Goal: Task Accomplishment & Management: Use online tool/utility

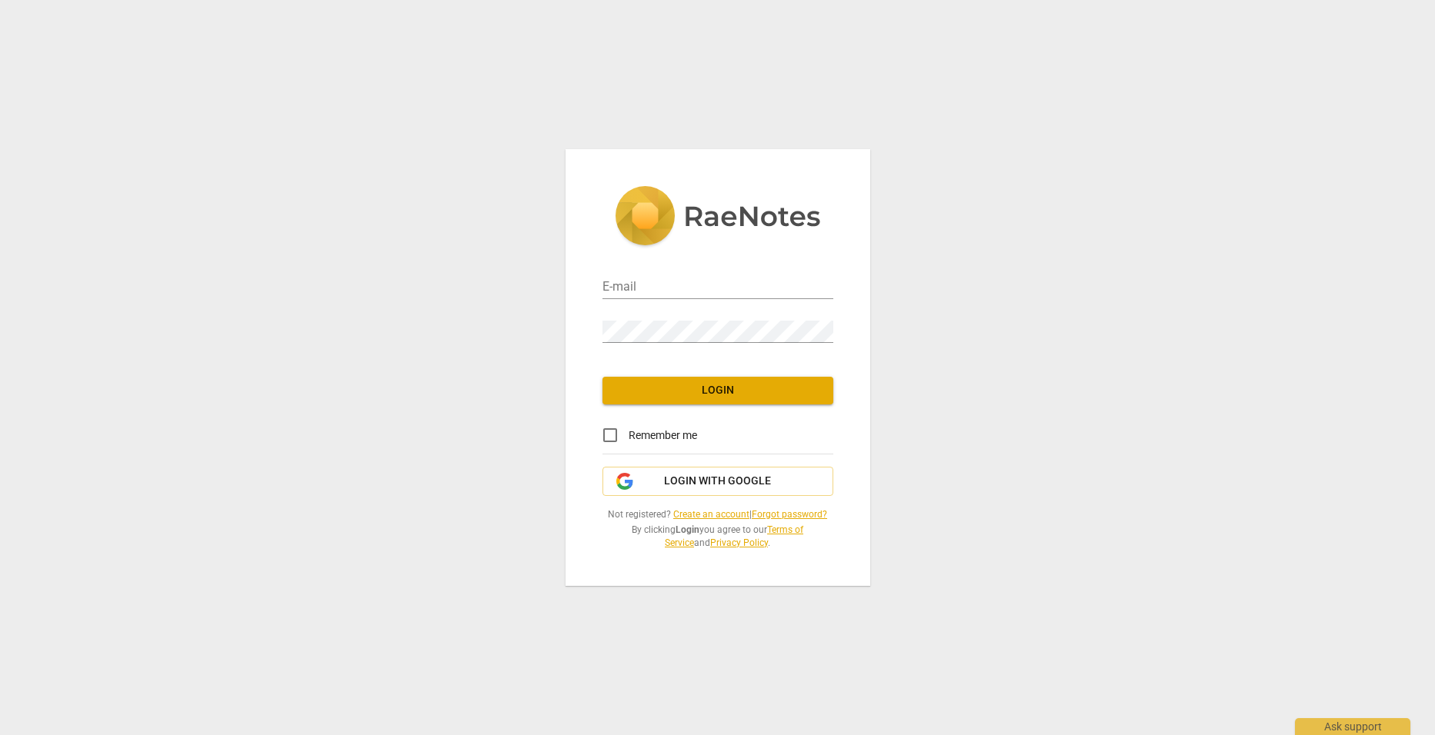
type input "[PERSON_NAME][EMAIL_ADDRESS][DOMAIN_NAME]"
click at [725, 386] on span "Login" at bounding box center [718, 390] width 206 height 15
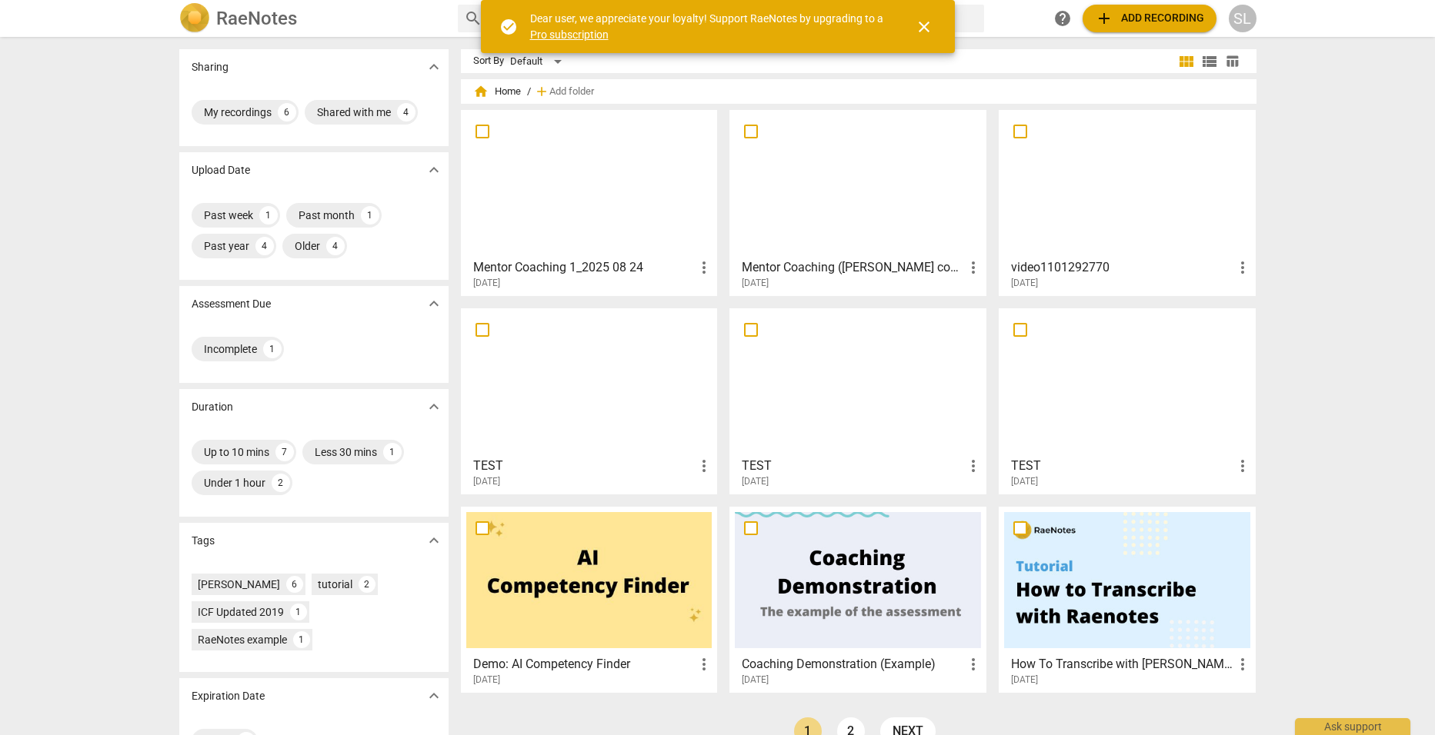
click at [594, 235] on div at bounding box center [589, 183] width 246 height 136
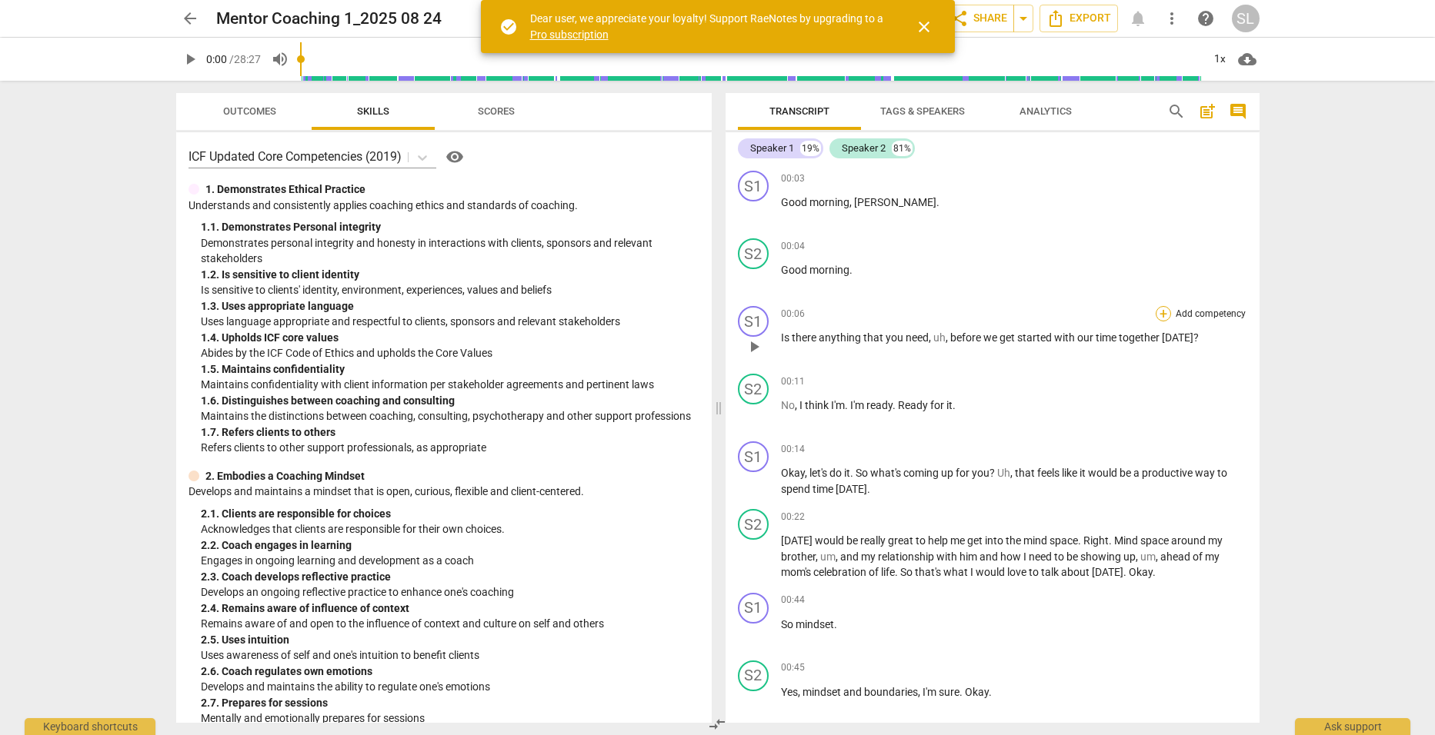
click at [1156, 315] on div "+" at bounding box center [1162, 313] width 15 height 15
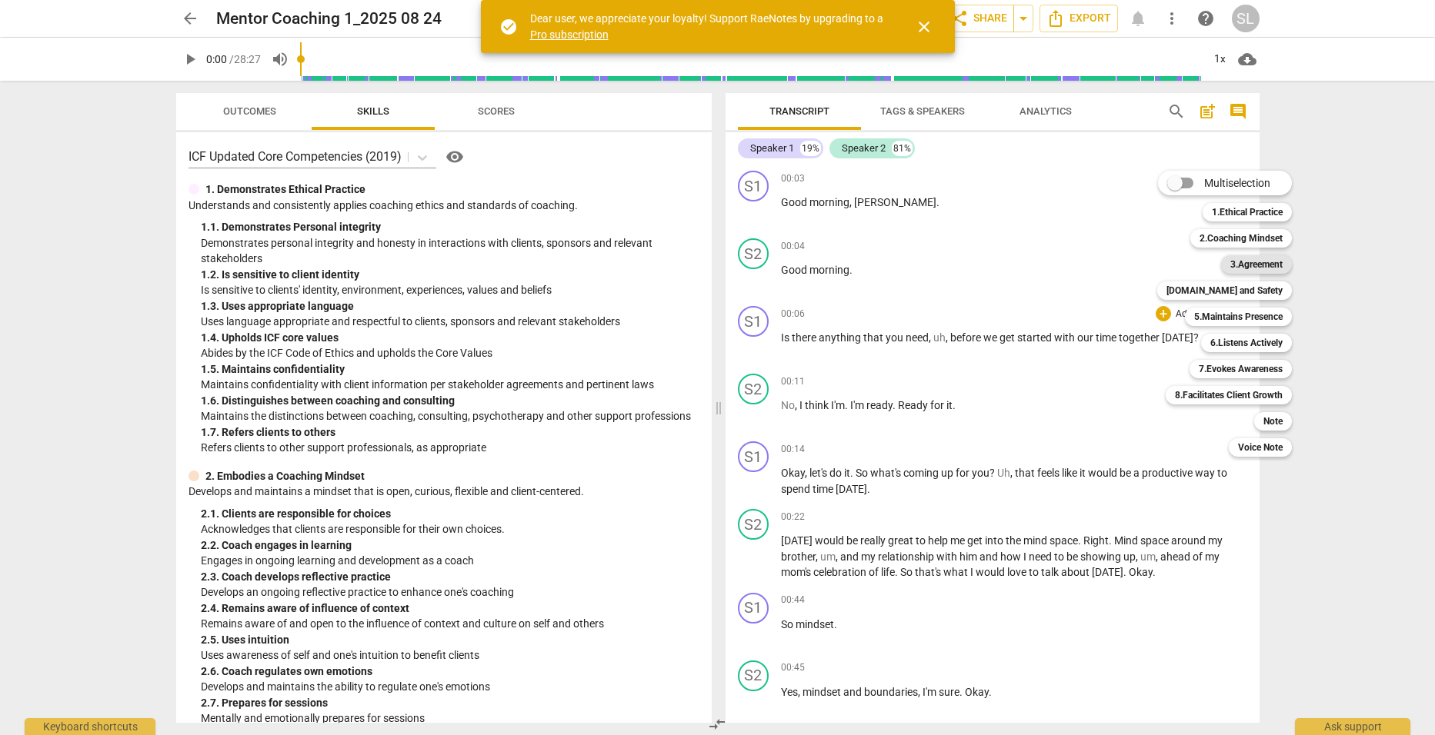
click at [1253, 262] on b "3.Agreement" at bounding box center [1256, 264] width 52 height 18
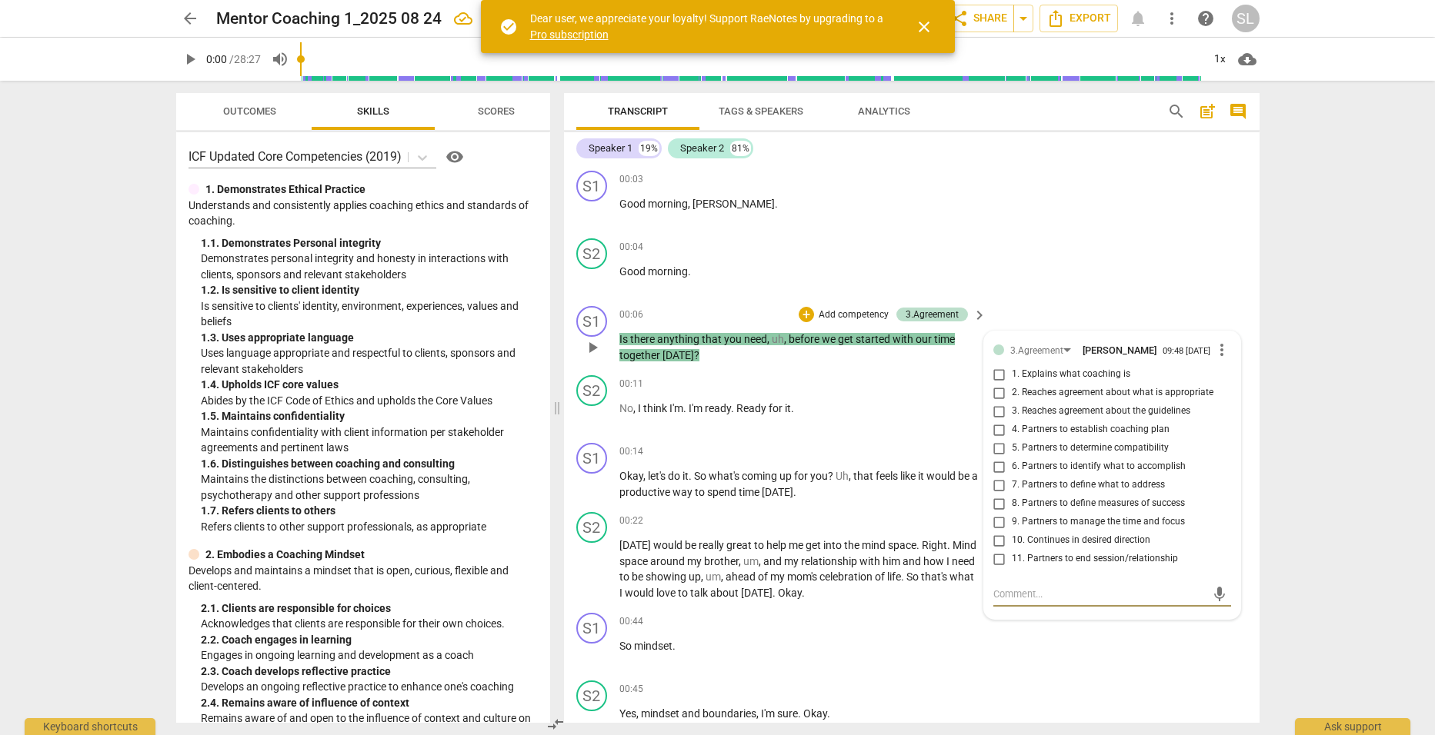
click at [973, 314] on span "keyboard_arrow_right" at bounding box center [979, 315] width 18 height 18
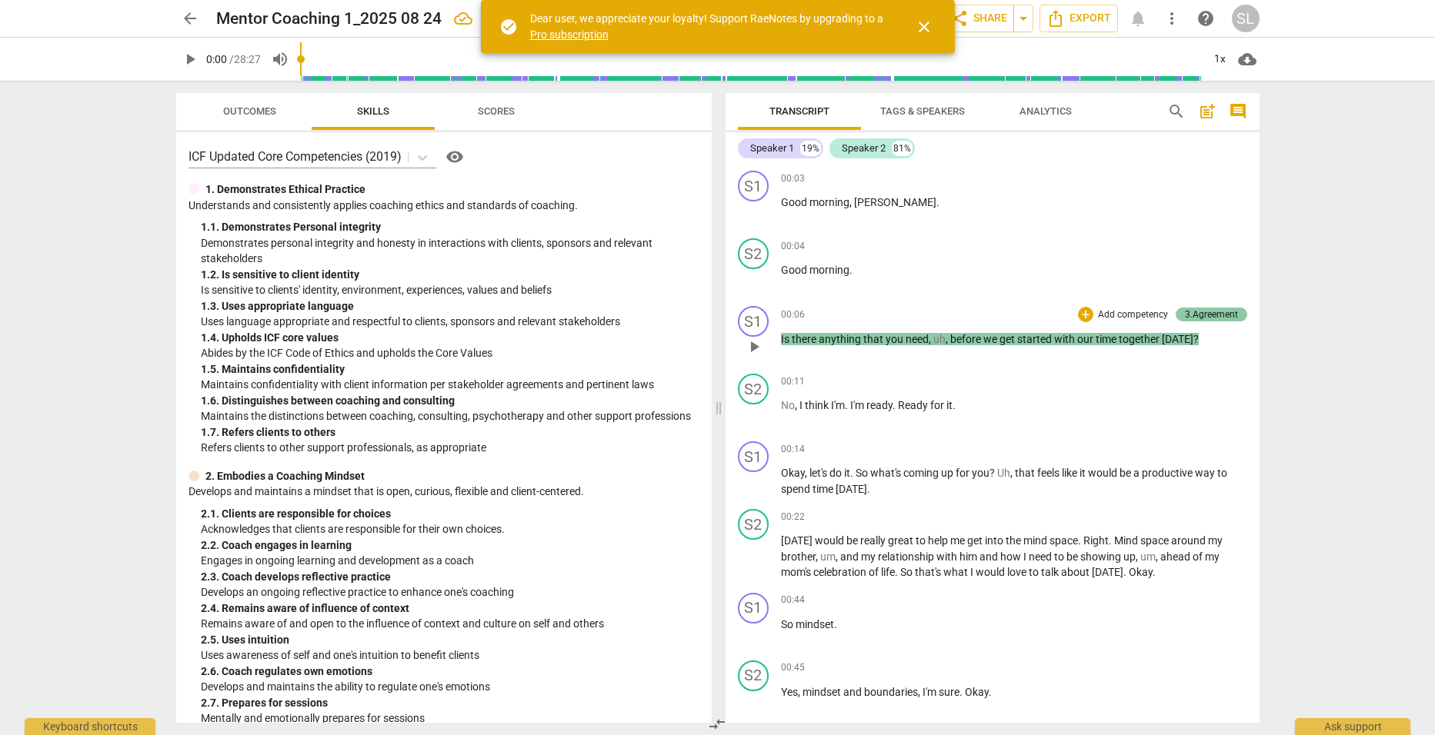
click at [1202, 313] on div "3.Agreement" at bounding box center [1211, 315] width 53 height 14
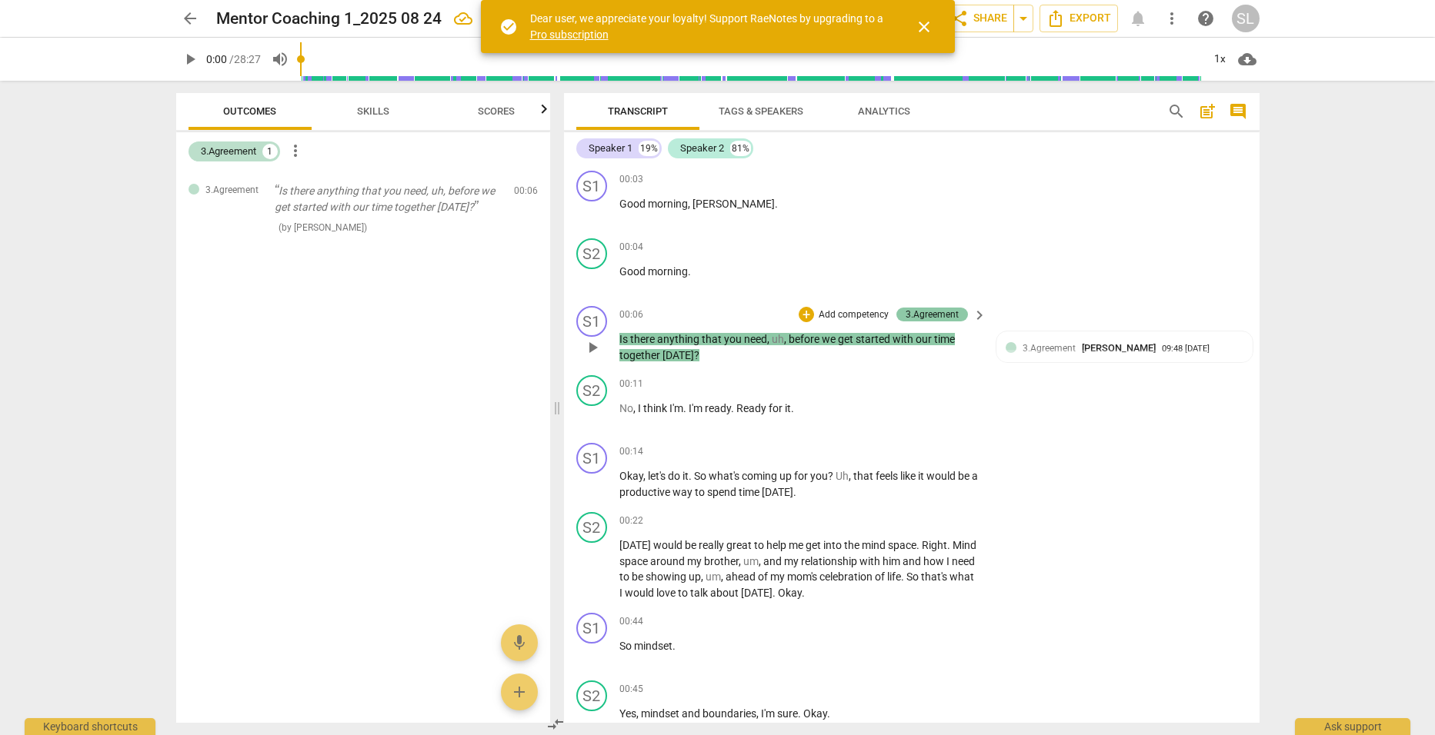
drag, startPoint x: 944, startPoint y: 315, endPoint x: 932, endPoint y: 313, distance: 12.4
click at [932, 313] on div "3.Agreement" at bounding box center [931, 315] width 53 height 14
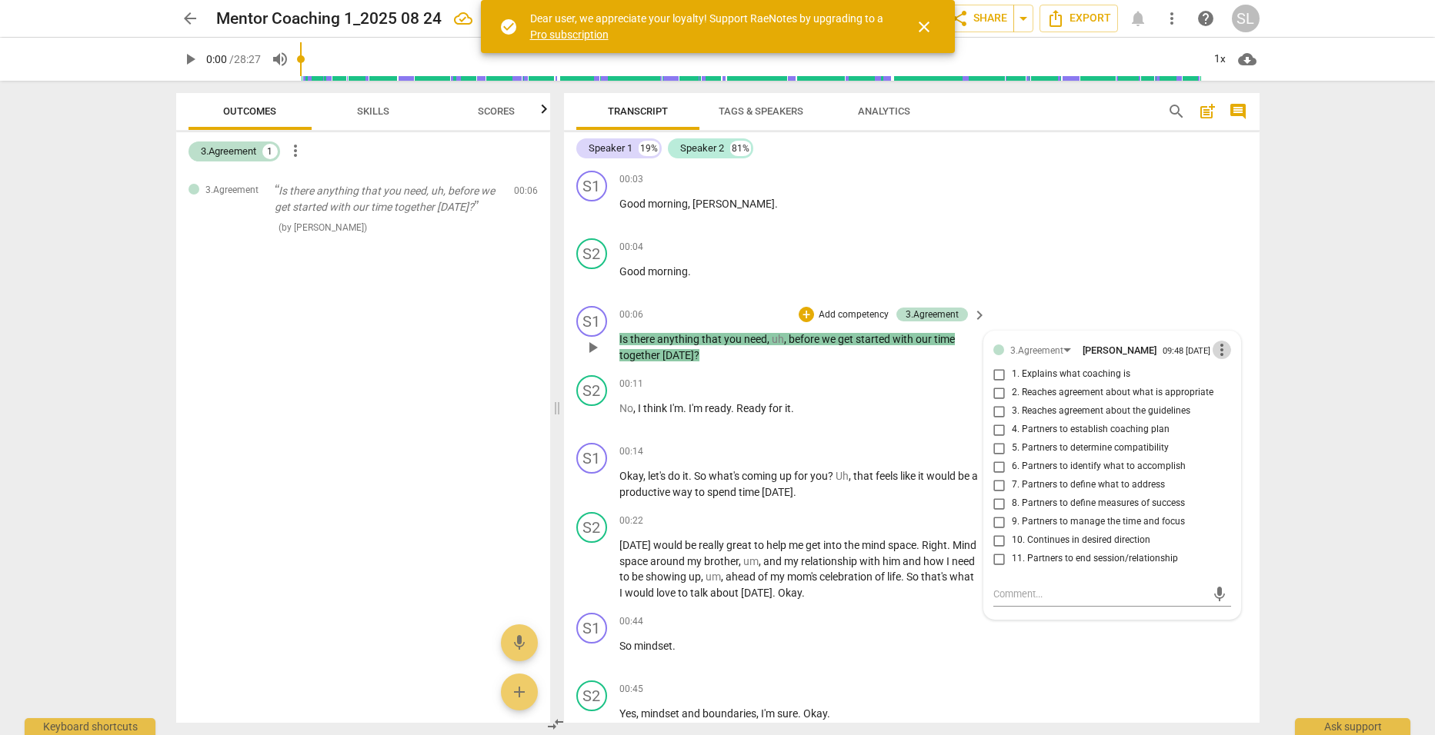
click at [1214, 351] on span "more_vert" at bounding box center [1221, 350] width 18 height 18
click at [1237, 381] on li "Delete" at bounding box center [1233, 381] width 53 height 29
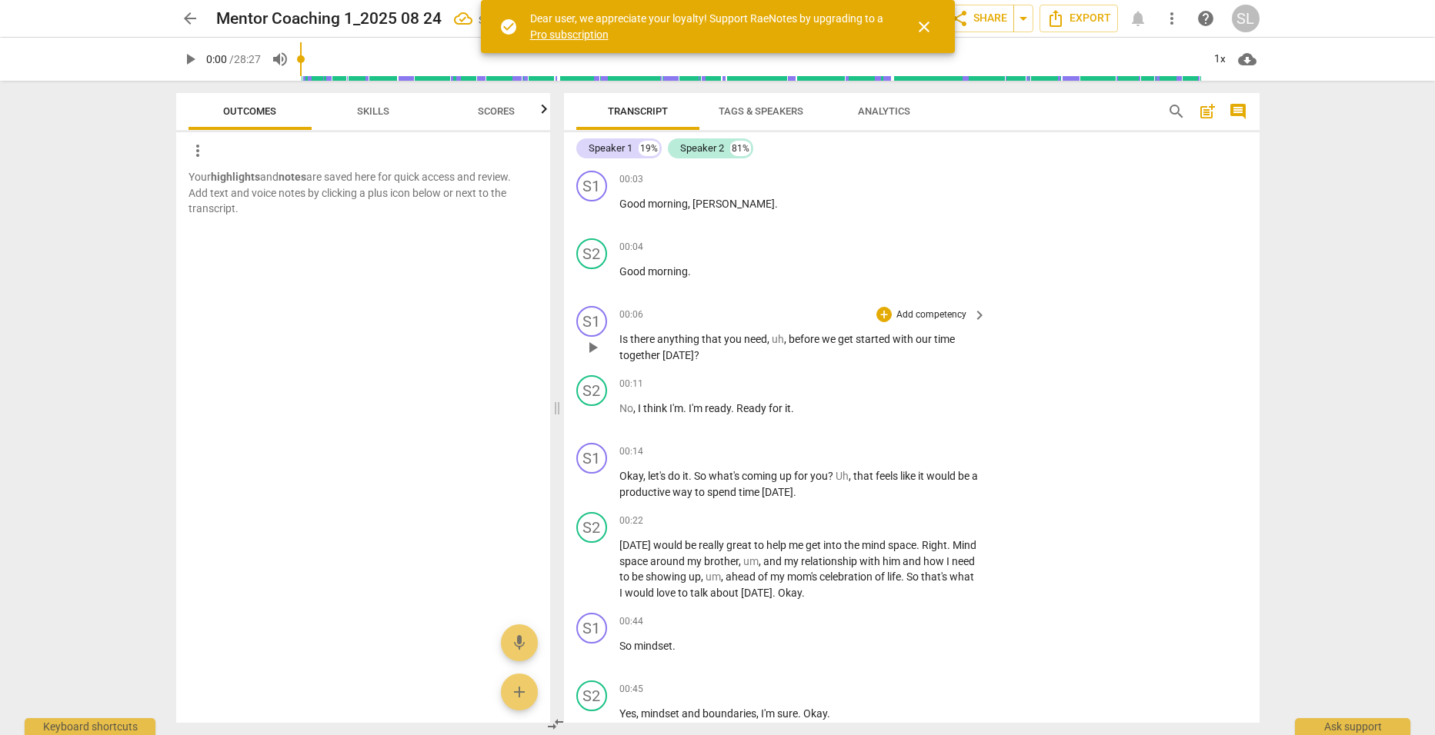
click at [949, 315] on p "Add competency" at bounding box center [931, 315] width 73 height 14
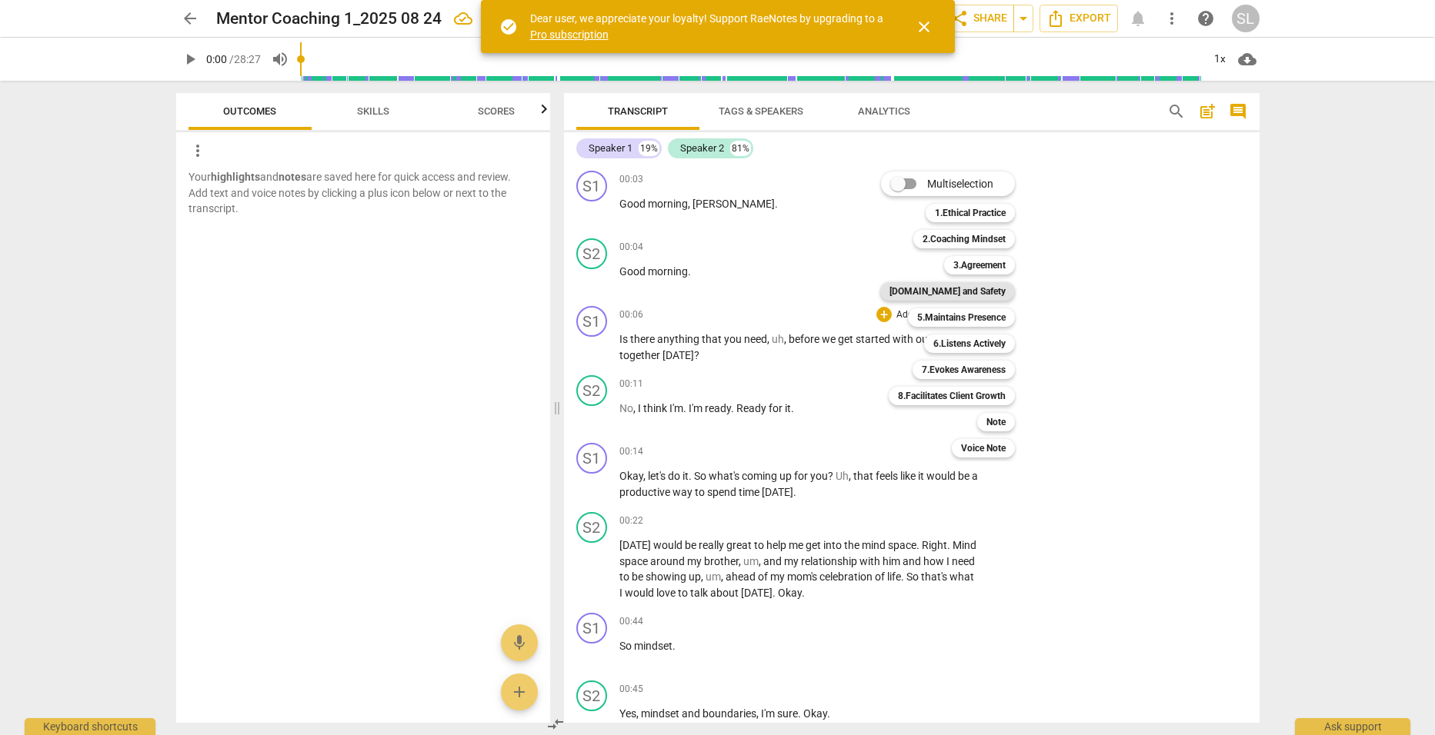
click at [956, 292] on b "[DOMAIN_NAME] and Safety" at bounding box center [947, 291] width 116 height 18
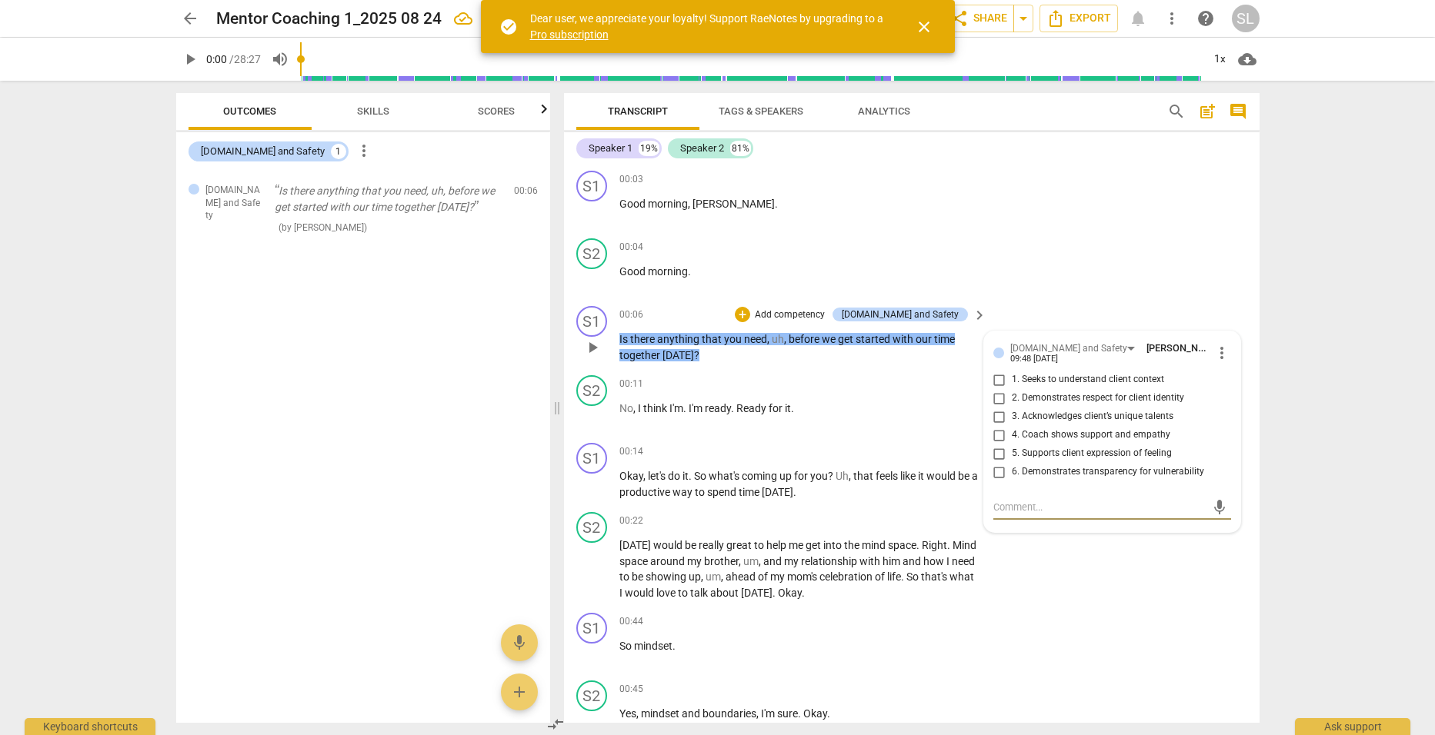
click at [1214, 352] on span "more_vert" at bounding box center [1221, 353] width 18 height 18
click at [1225, 379] on li "Delete" at bounding box center [1233, 381] width 53 height 29
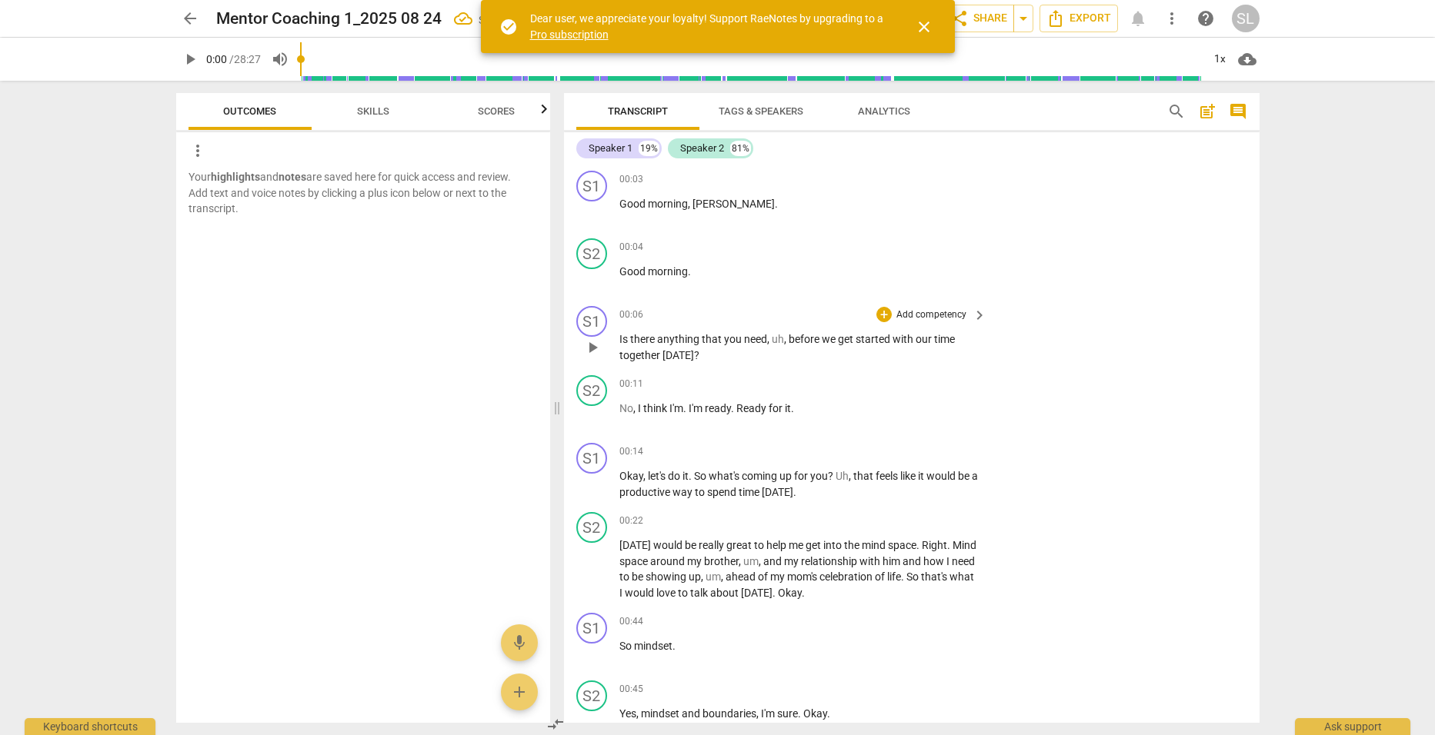
click at [947, 315] on p "Add competency" at bounding box center [931, 315] width 73 height 14
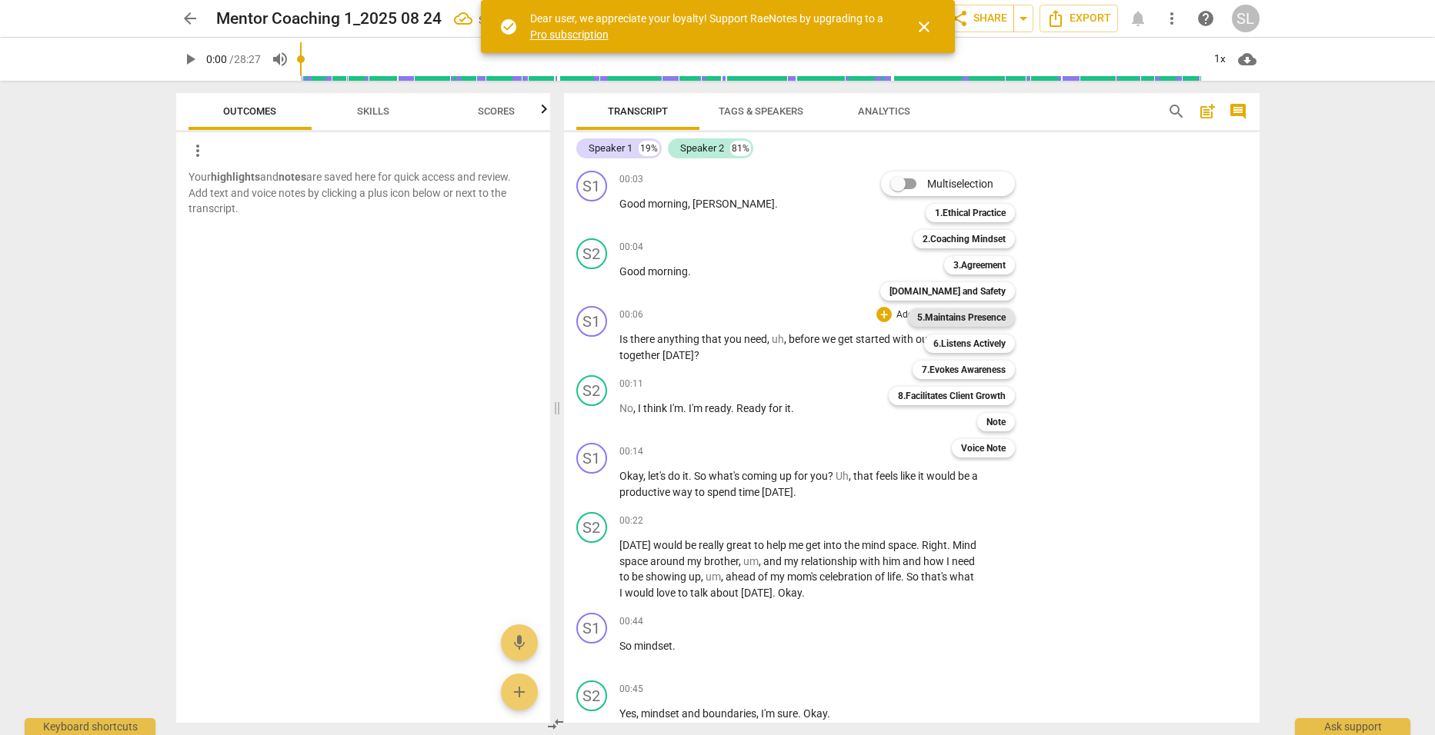
click at [948, 315] on b "5.Maintains Presence" at bounding box center [961, 317] width 88 height 18
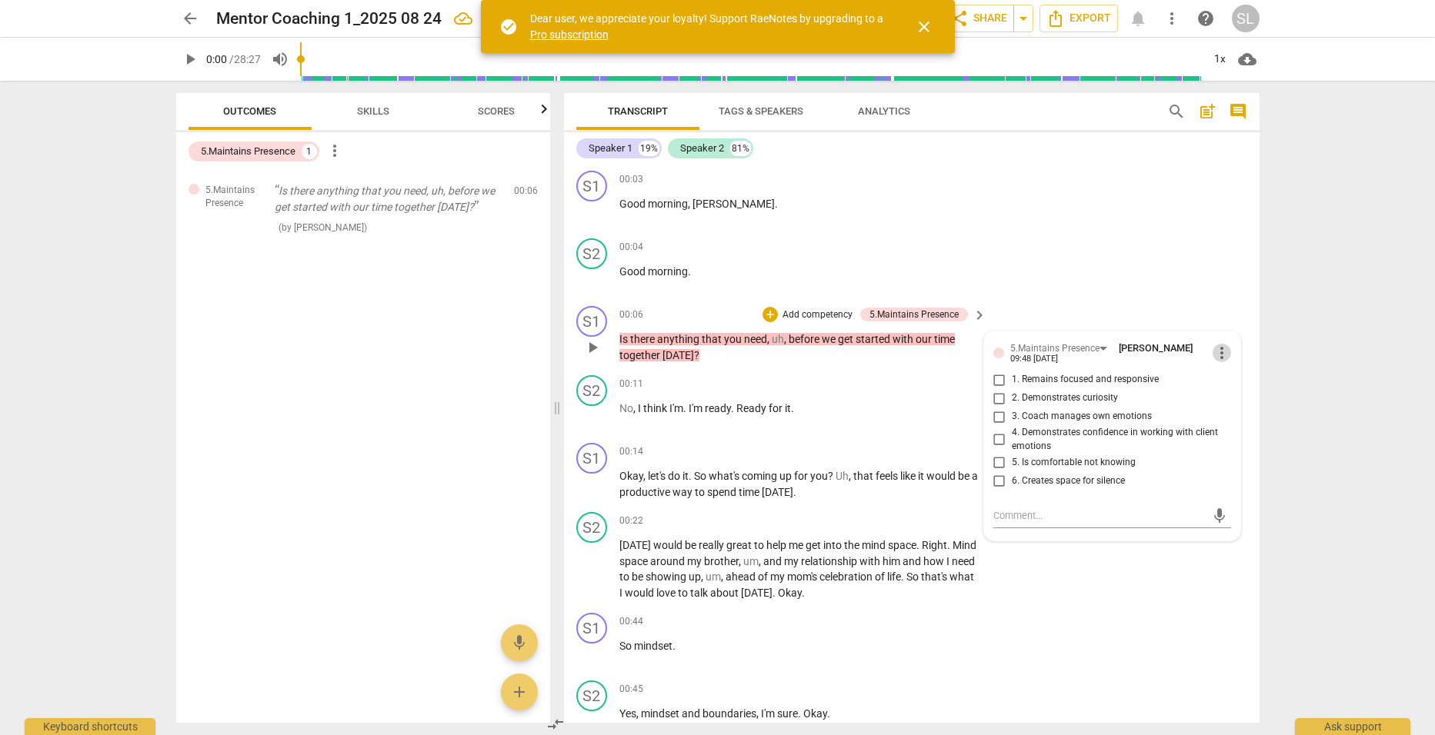
click at [1219, 350] on span "more_vert" at bounding box center [1221, 353] width 18 height 18
click at [1239, 385] on li "Delete" at bounding box center [1233, 381] width 53 height 29
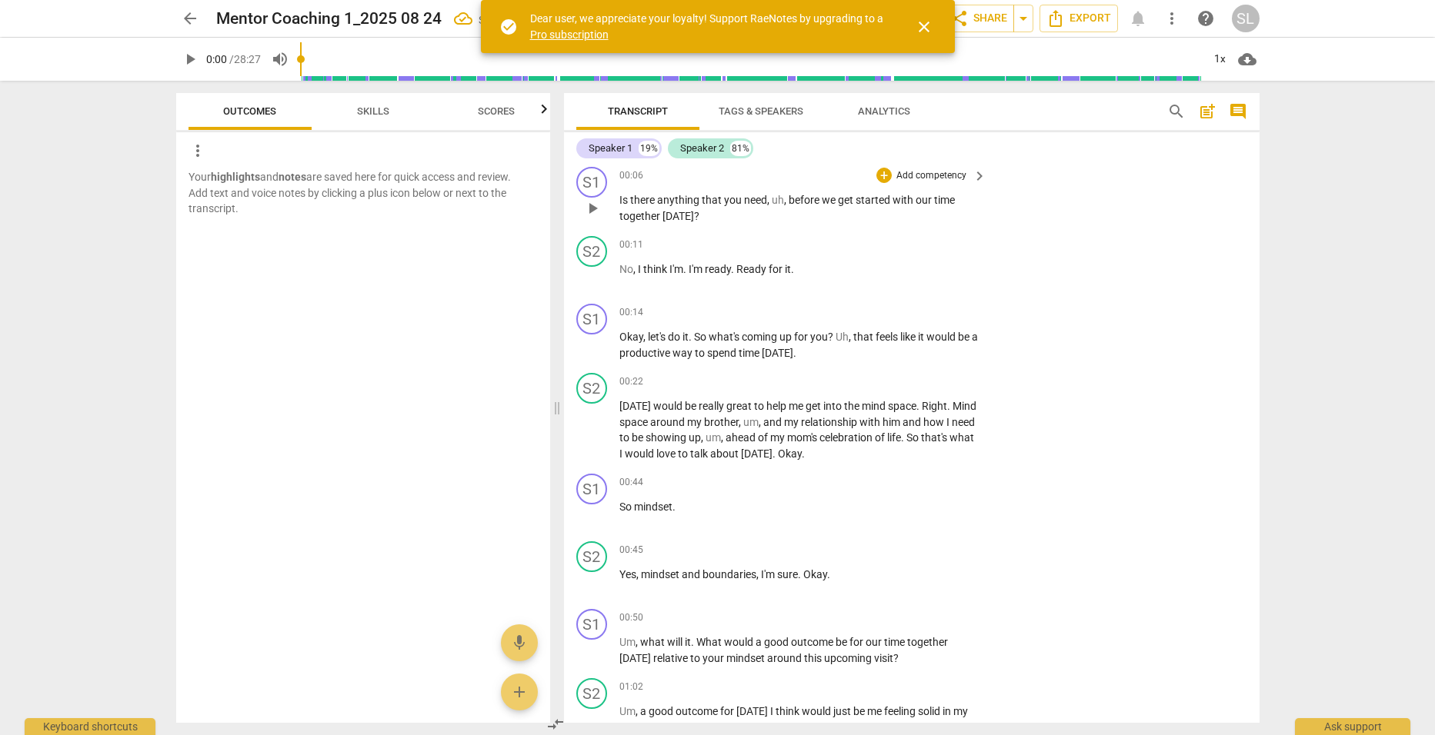
scroll to position [154, 0]
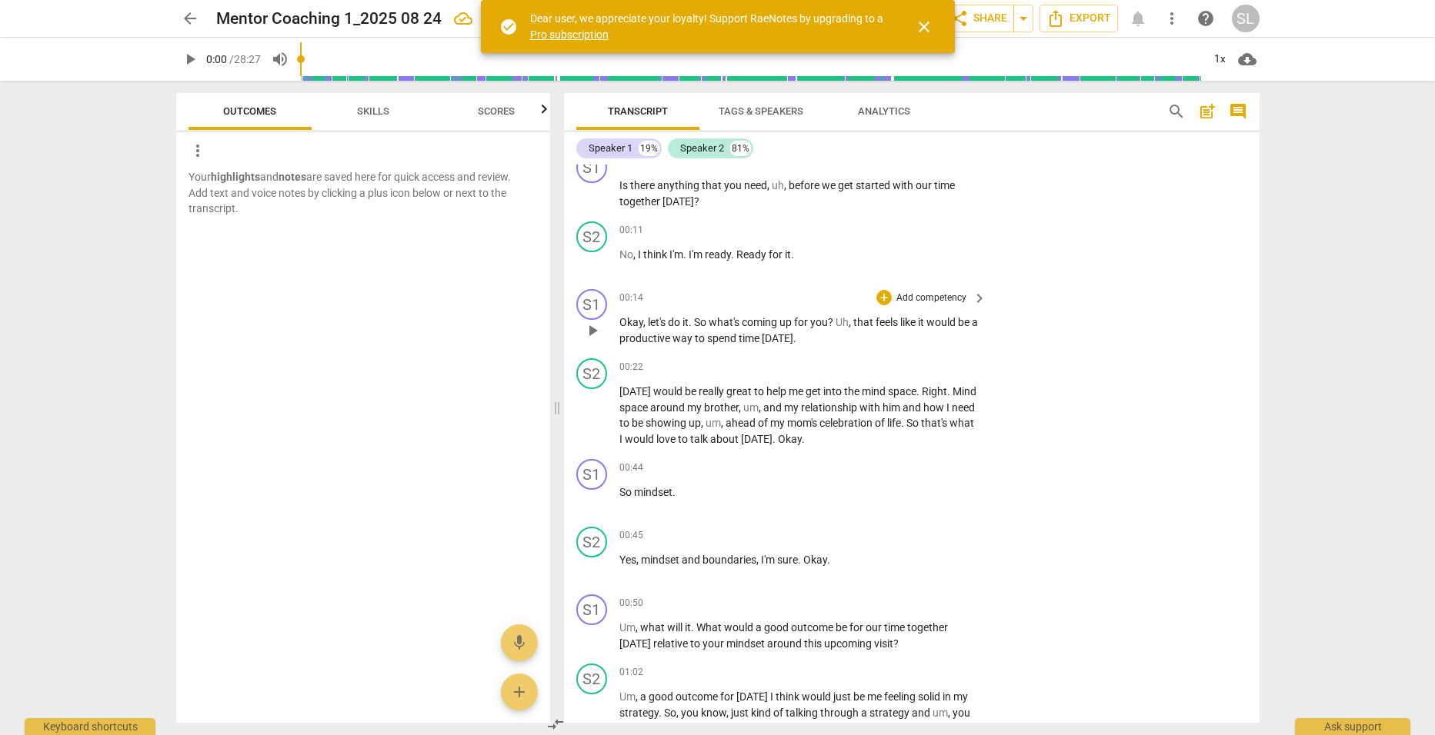
click at [939, 294] on p "Add competency" at bounding box center [931, 299] width 73 height 14
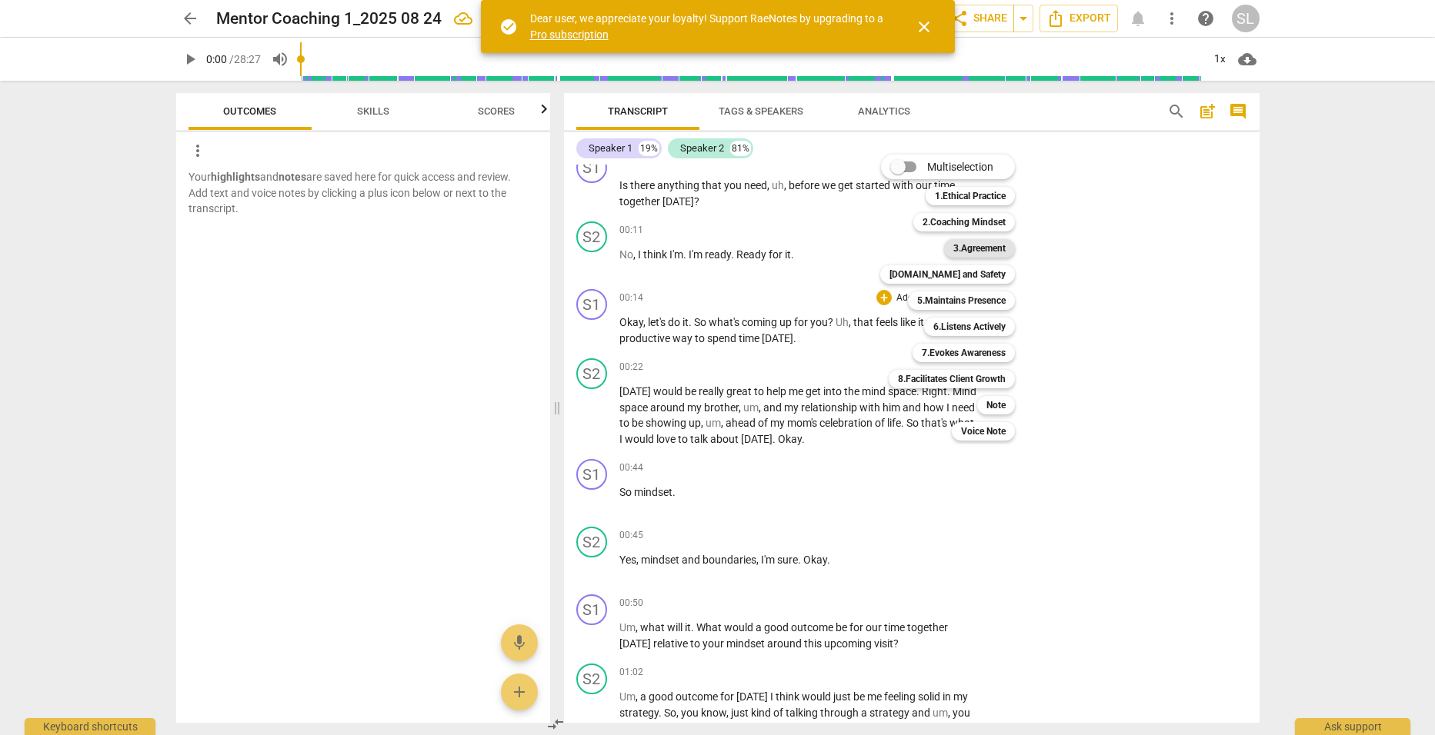
click at [964, 248] on b "3.Agreement" at bounding box center [979, 248] width 52 height 18
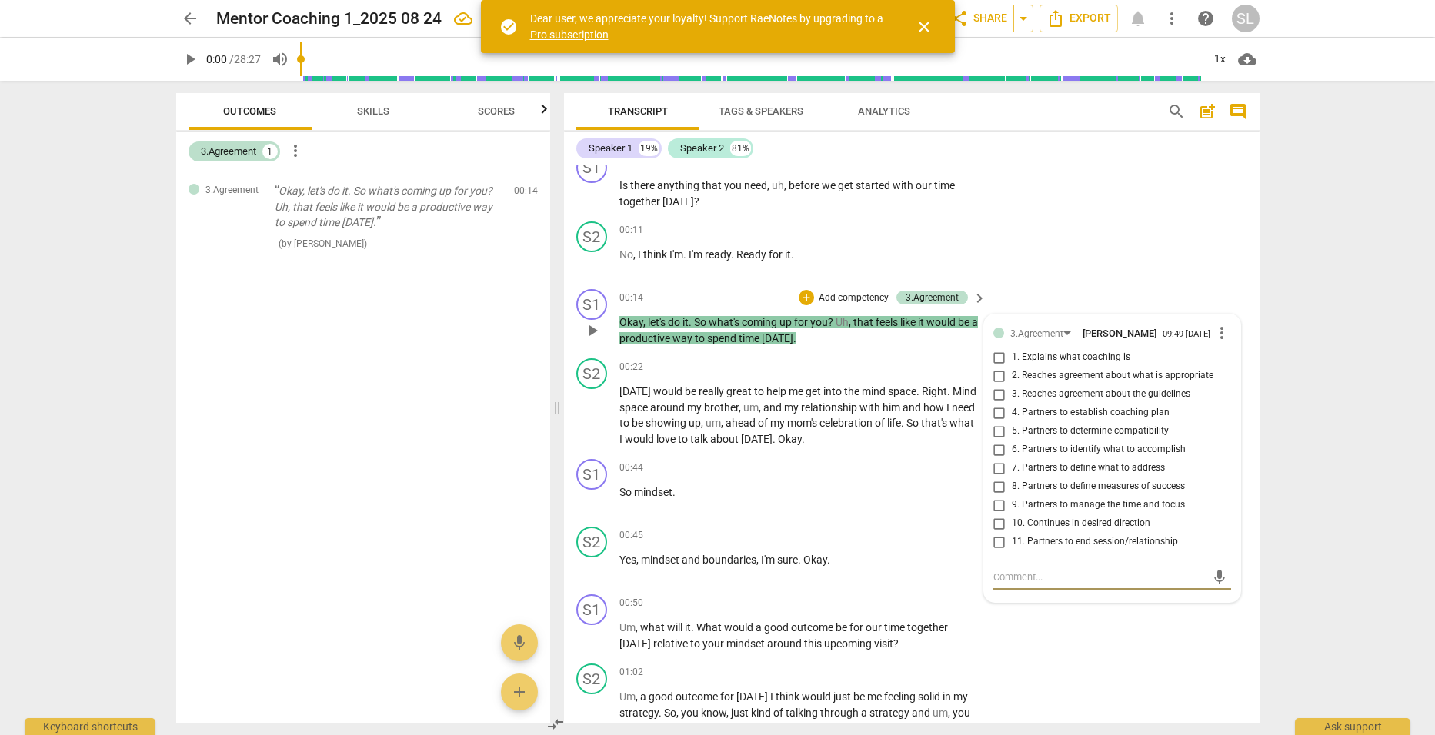
click at [1035, 472] on span "7. Partners to define what to address" at bounding box center [1088, 469] width 153 height 14
click at [1012, 472] on input "7. Partners to define what to address" at bounding box center [999, 468] width 25 height 18
checkbox input "true"
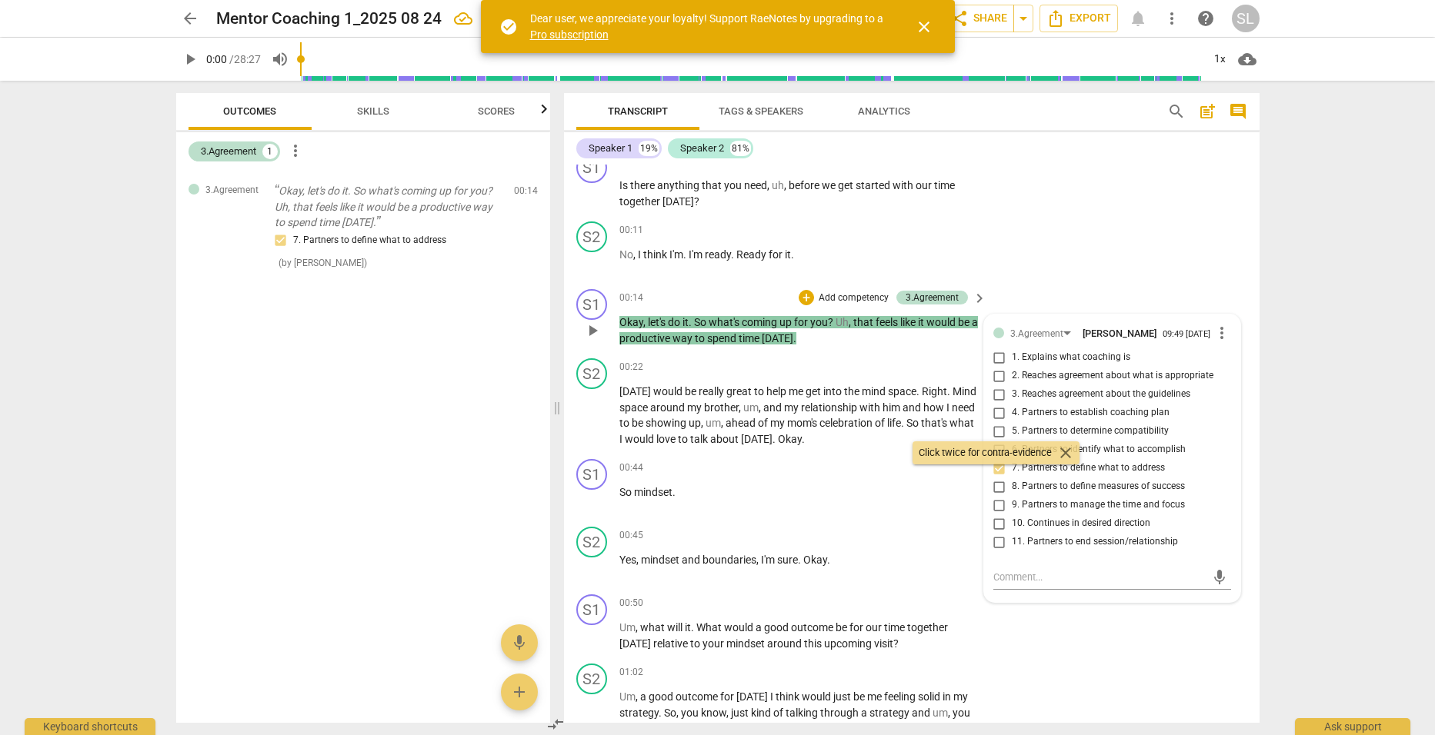
click at [1097, 451] on span "6. Partners to identify what to accomplish" at bounding box center [1099, 450] width 174 height 14
click at [1012, 451] on input "6. Partners to identify what to accomplish" at bounding box center [999, 450] width 25 height 18
click at [996, 453] on input "6. Partners to identify what to accomplish" at bounding box center [999, 450] width 25 height 18
checkbox input "true"
click at [1057, 298] on div "S1 play_arrow pause 00:14 + Add competency 3.Agreement keyboard_arrow_right Oka…" at bounding box center [911, 317] width 695 height 69
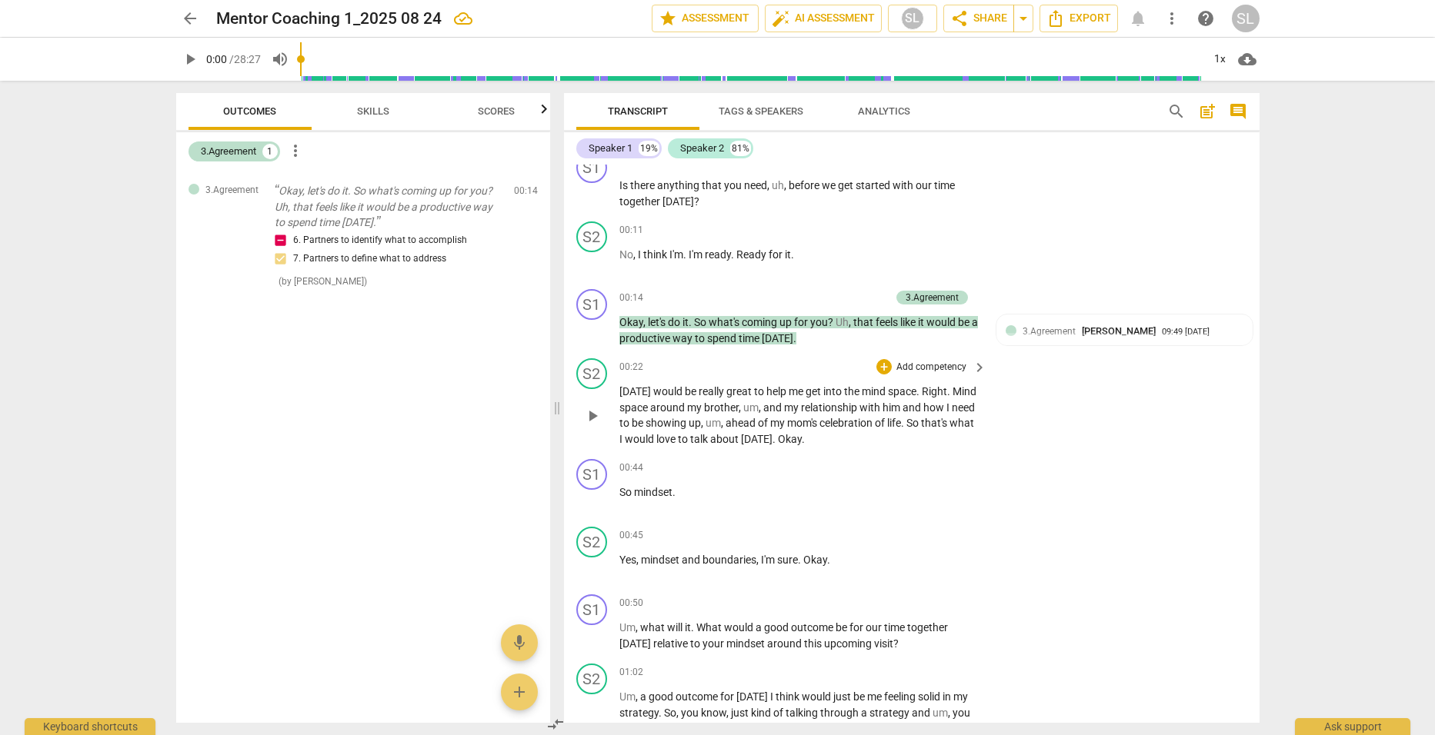
click at [915, 389] on span "space" at bounding box center [902, 391] width 28 height 12
click at [656, 408] on span "," at bounding box center [656, 408] width 5 height 12
click at [939, 405] on span "um" at bounding box center [945, 408] width 15 height 12
click at [933, 467] on p "Add competency" at bounding box center [931, 469] width 73 height 14
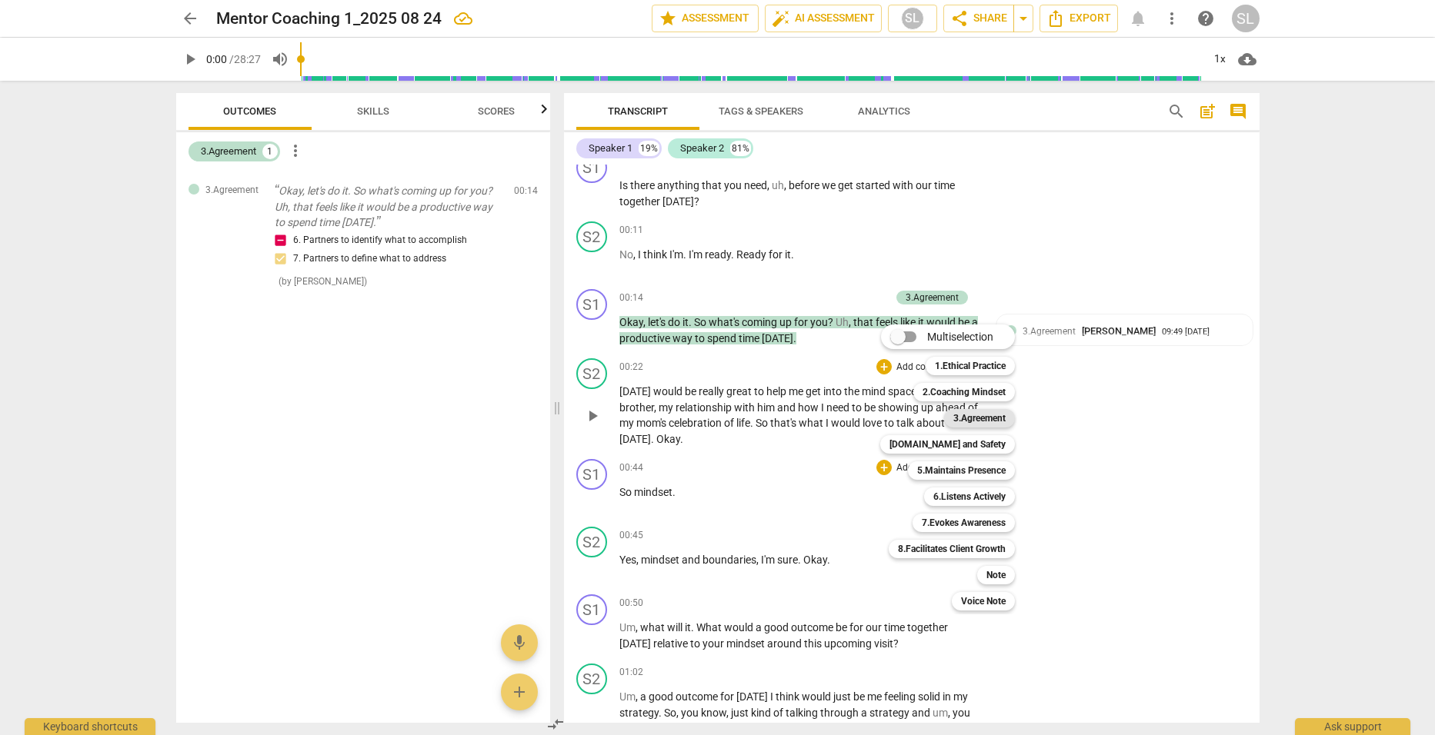
click at [972, 416] on b "3.Agreement" at bounding box center [979, 418] width 52 height 18
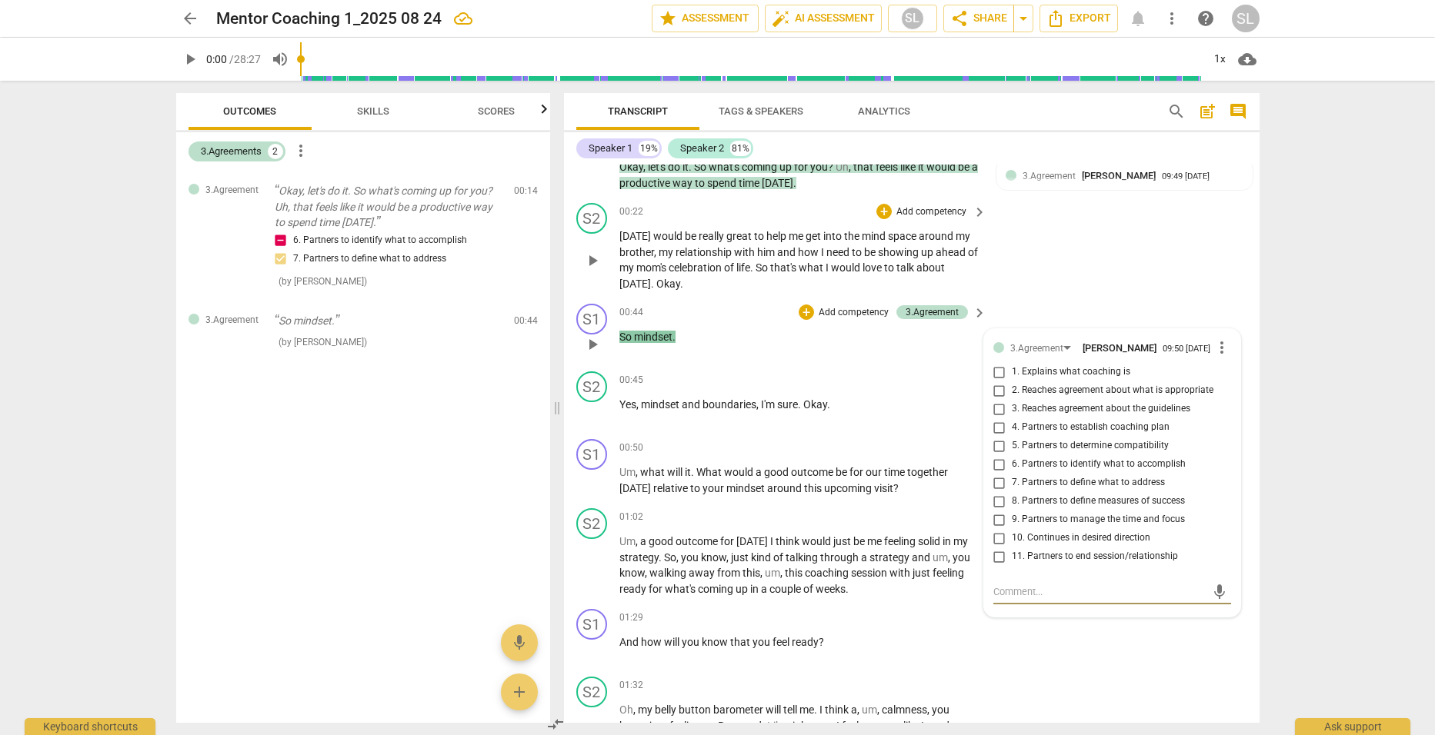
scroll to position [232, 0]
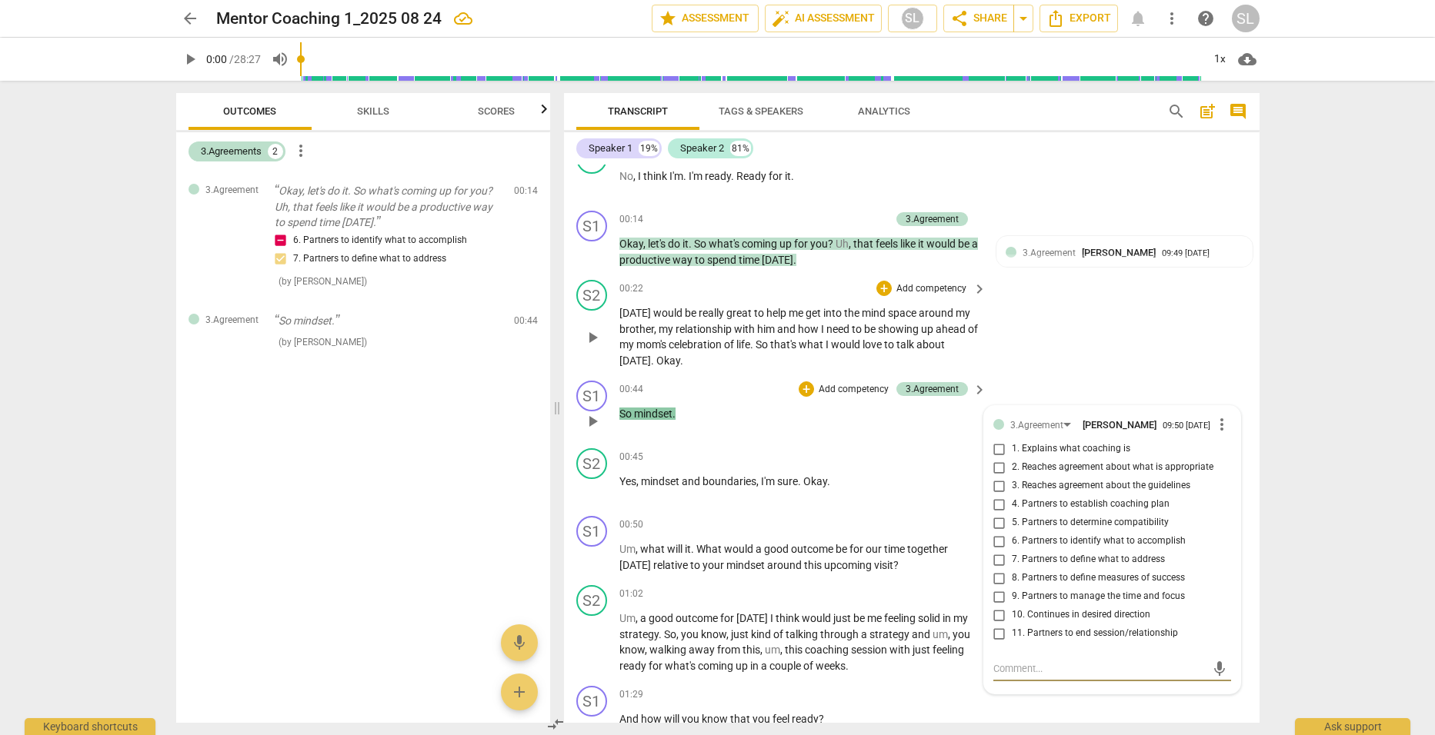
click at [994, 547] on input "6. Partners to identify what to accomplish" at bounding box center [999, 541] width 25 height 18
checkbox input "true"
click at [995, 564] on input "7. Partners to define what to address" at bounding box center [999, 560] width 25 height 18
checkbox input "true"
click at [996, 547] on input "6. Partners to identify what to accomplish" at bounding box center [999, 541] width 25 height 18
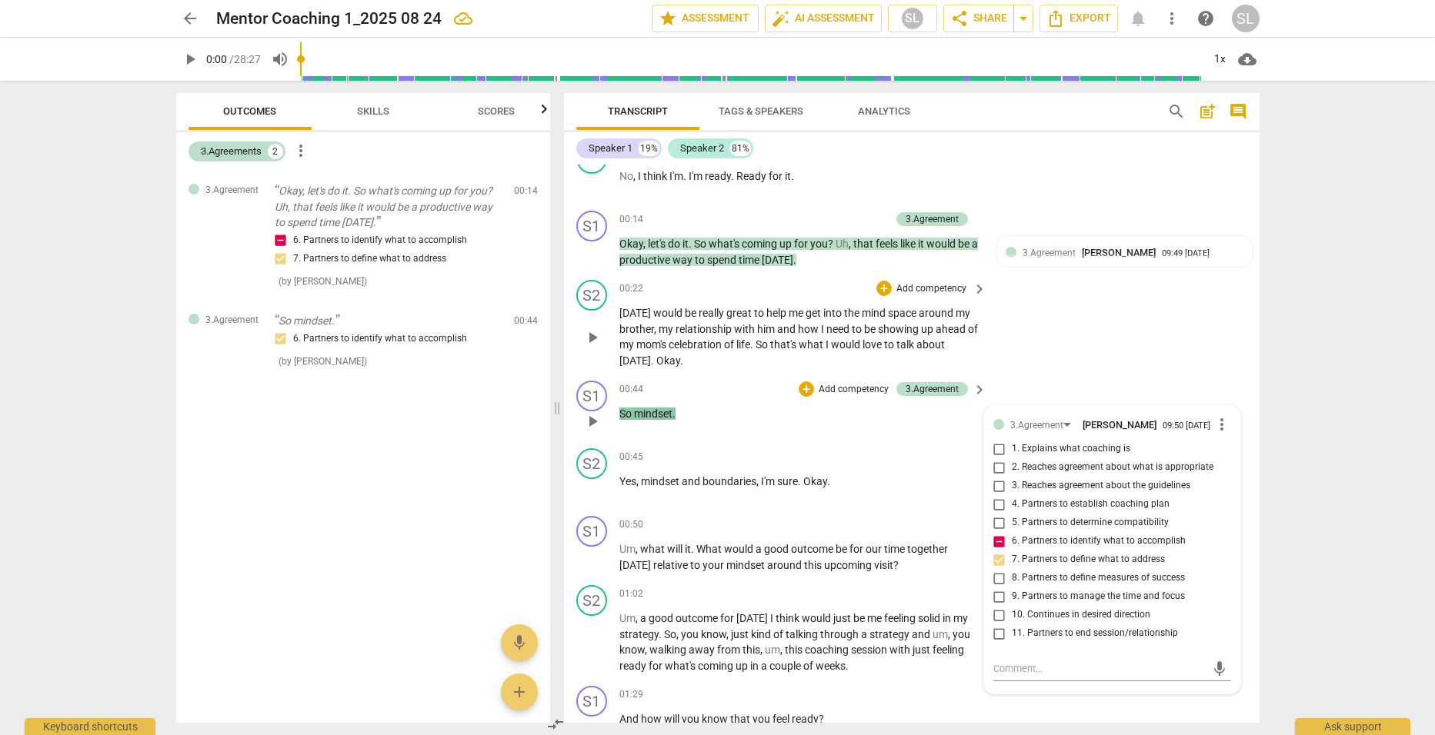
click at [992, 545] on input "6. Partners to identify what to accomplish" at bounding box center [999, 541] width 25 height 18
checkbox input "false"
click at [890, 431] on div "00:44 + Add competency 3.Agreement keyboard_arrow_right So mindset ." at bounding box center [803, 408] width 369 height 55
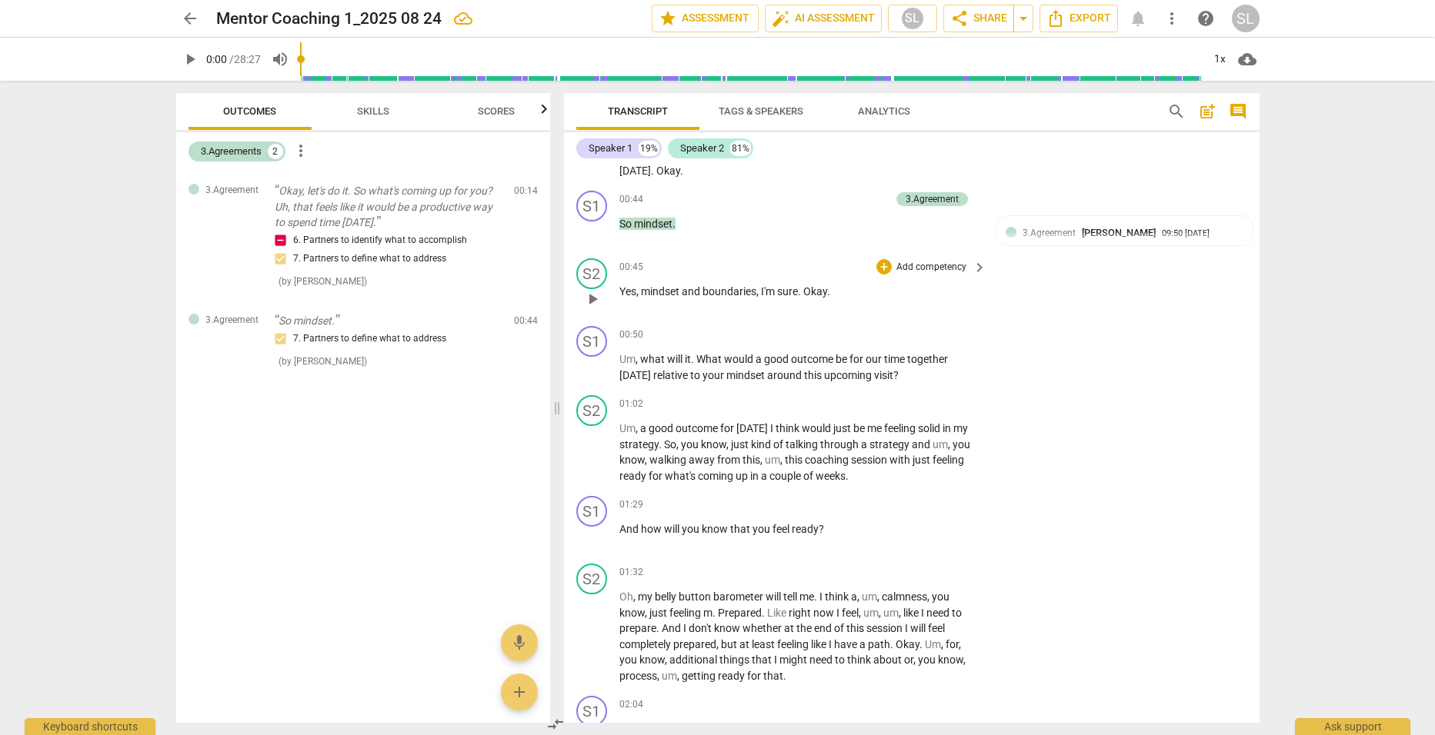
scroll to position [463, 0]
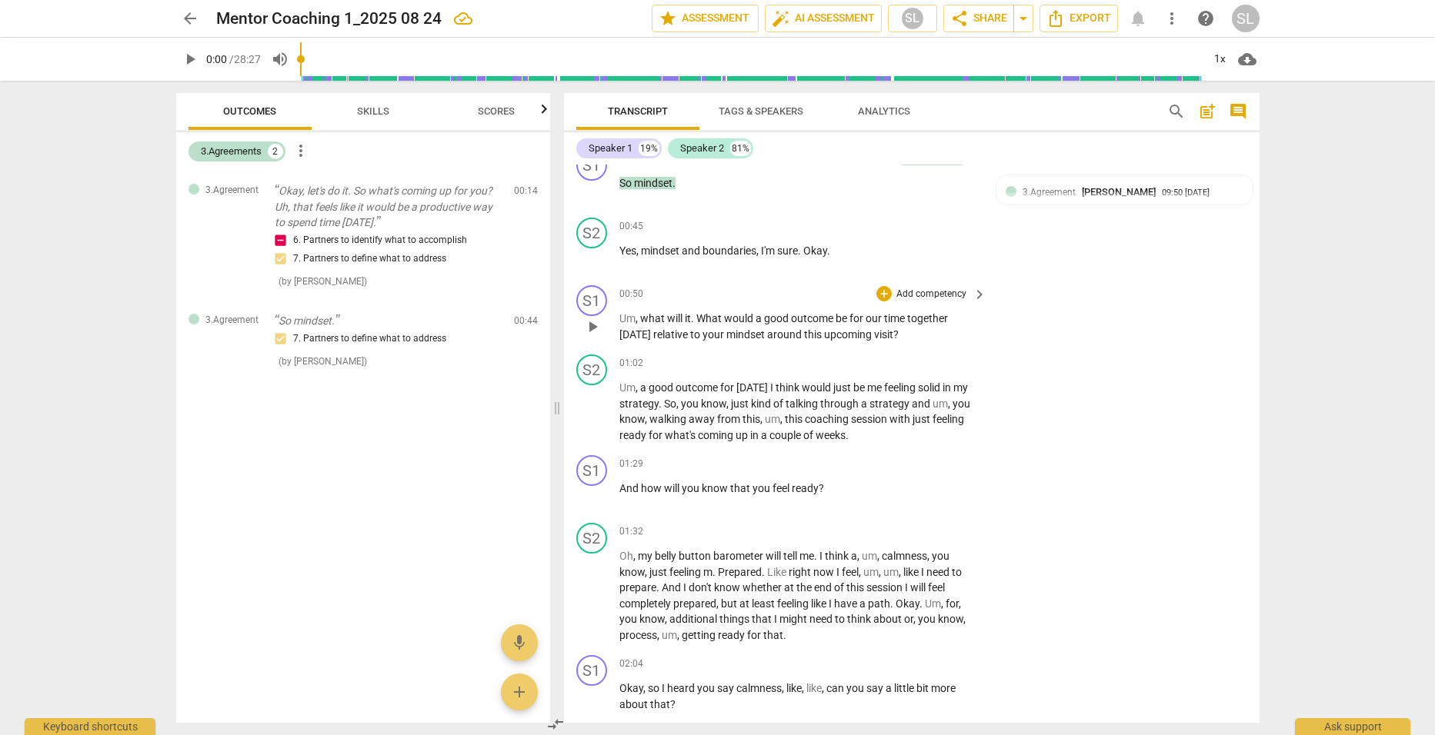
click at [916, 293] on p "Add competency" at bounding box center [931, 295] width 73 height 14
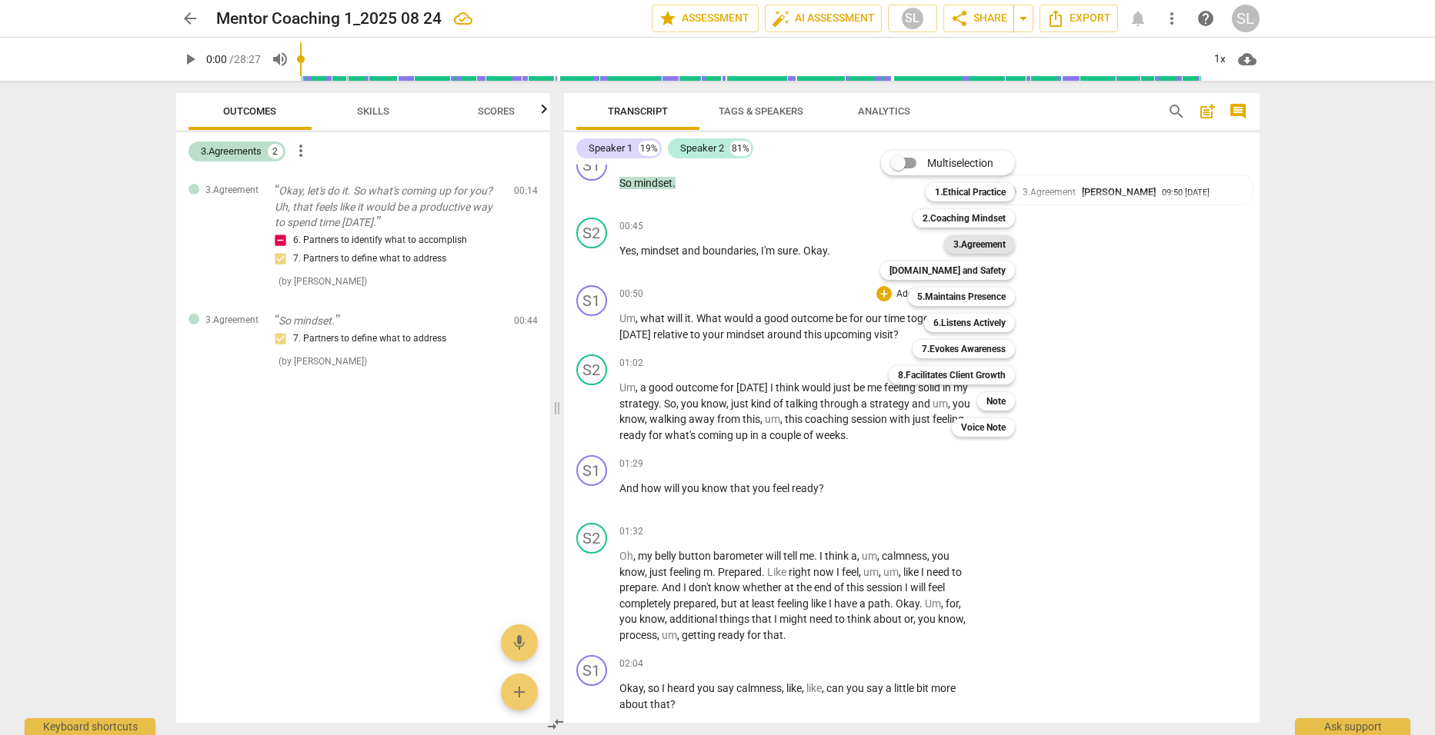
click at [968, 244] on b "3.Agreement" at bounding box center [979, 244] width 52 height 18
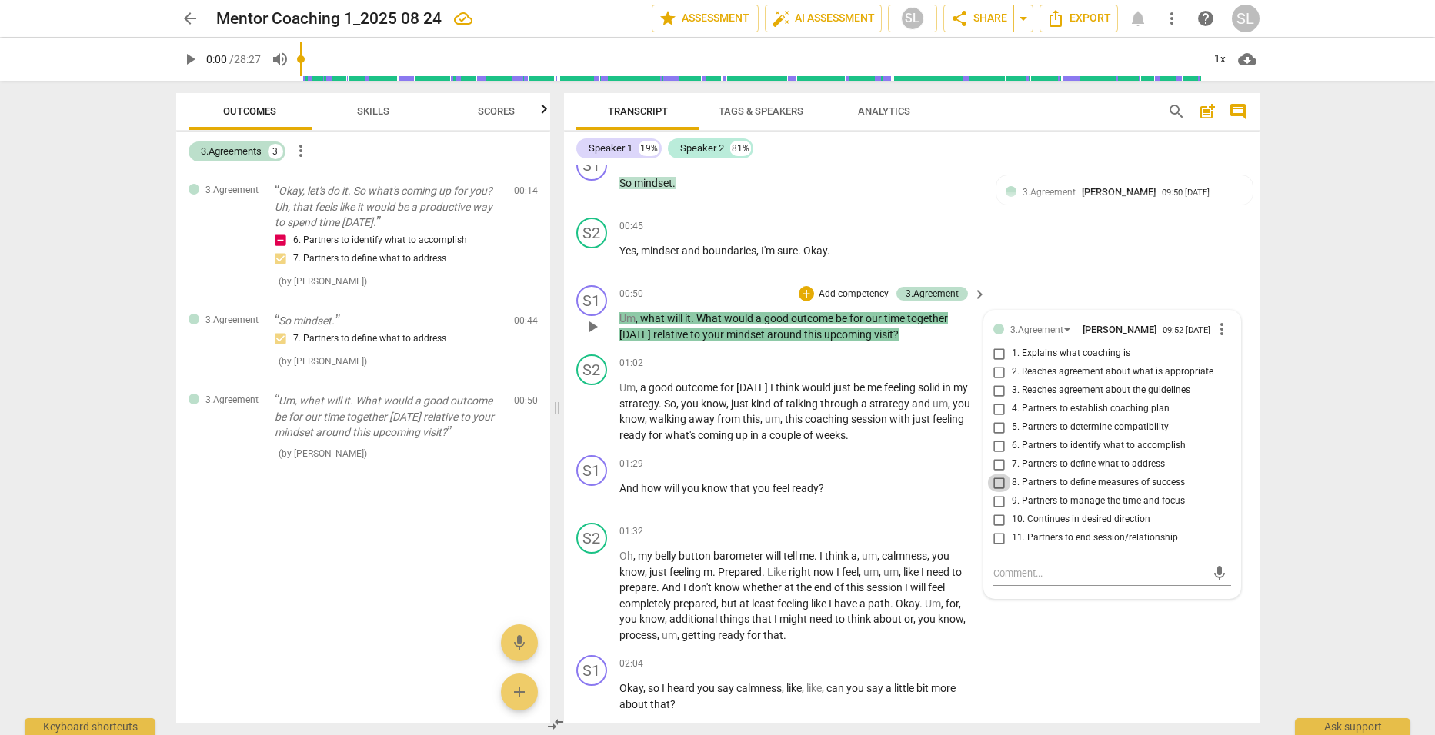
click at [995, 485] on input "8. Partners to define measures of success" at bounding box center [999, 483] width 25 height 18
checkbox input "true"
click at [934, 338] on p "Um , what will it . What would a good outcome be for our time together [DATE] r…" at bounding box center [799, 327] width 360 height 32
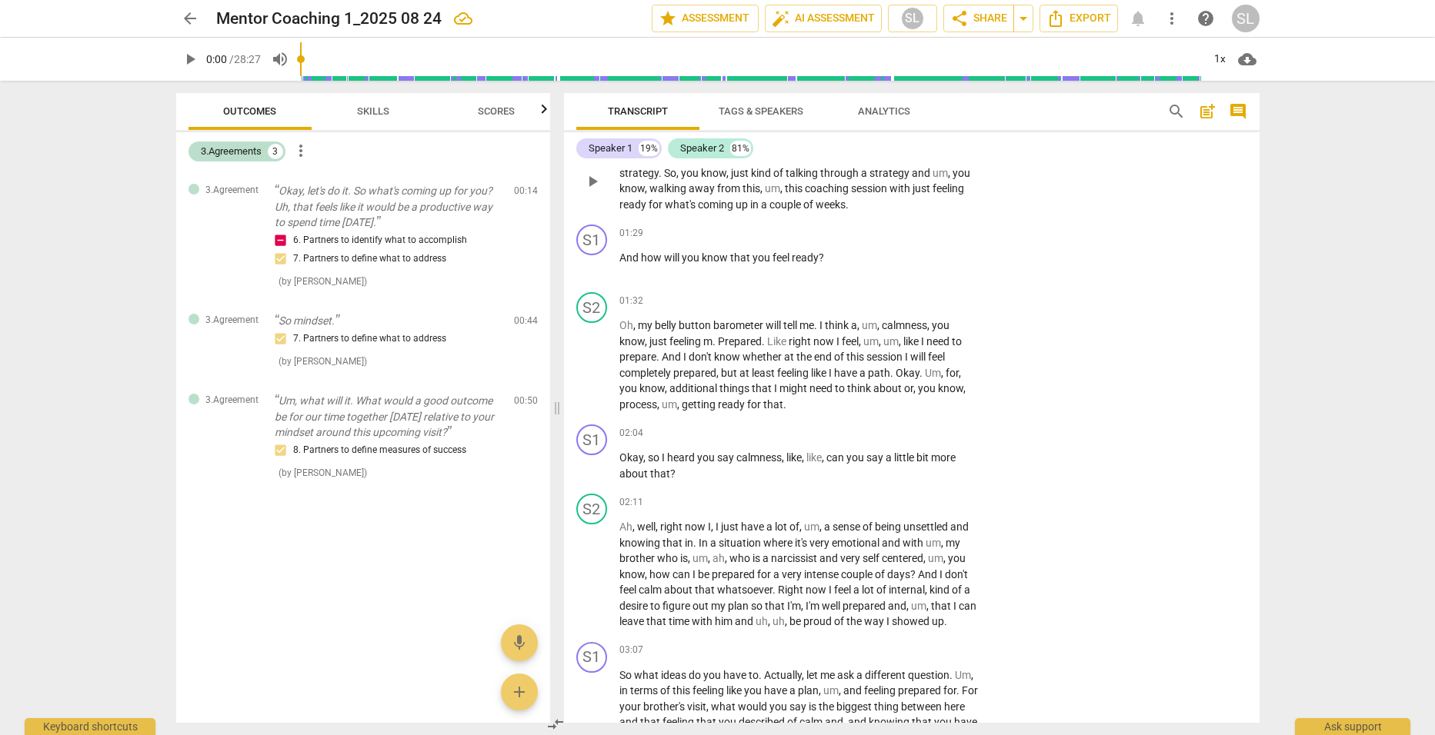
scroll to position [617, 0]
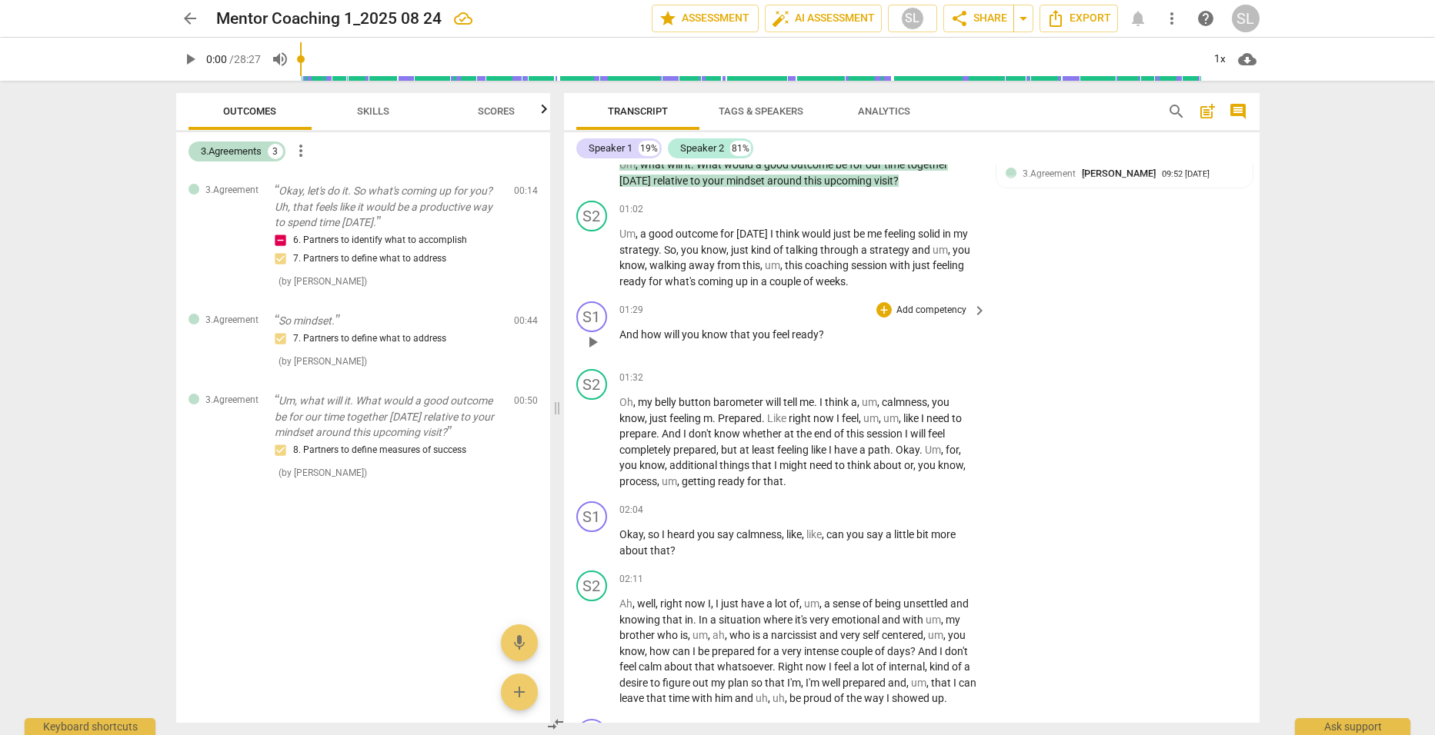
click at [914, 310] on p "Add competency" at bounding box center [931, 311] width 73 height 14
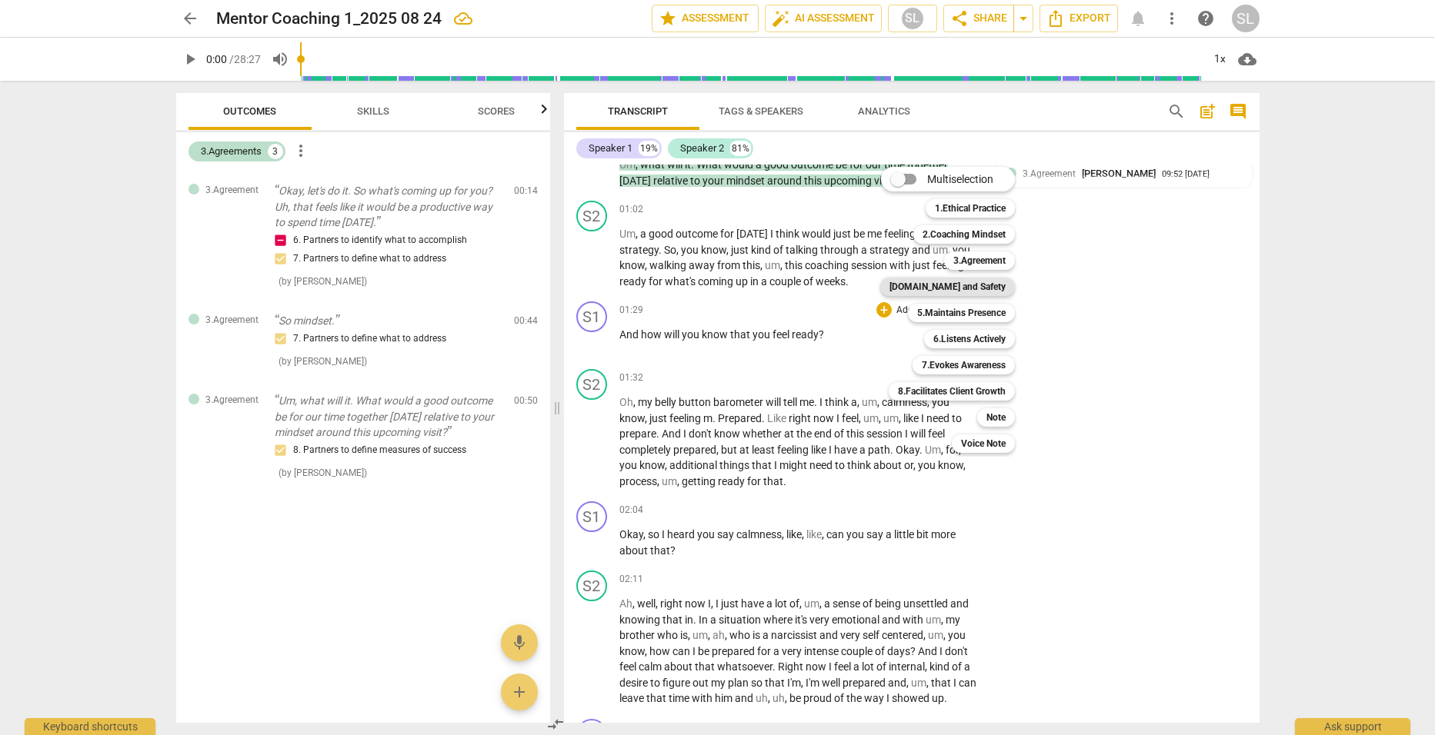
click at [972, 285] on b "[DOMAIN_NAME] and Safety" at bounding box center [947, 287] width 116 height 18
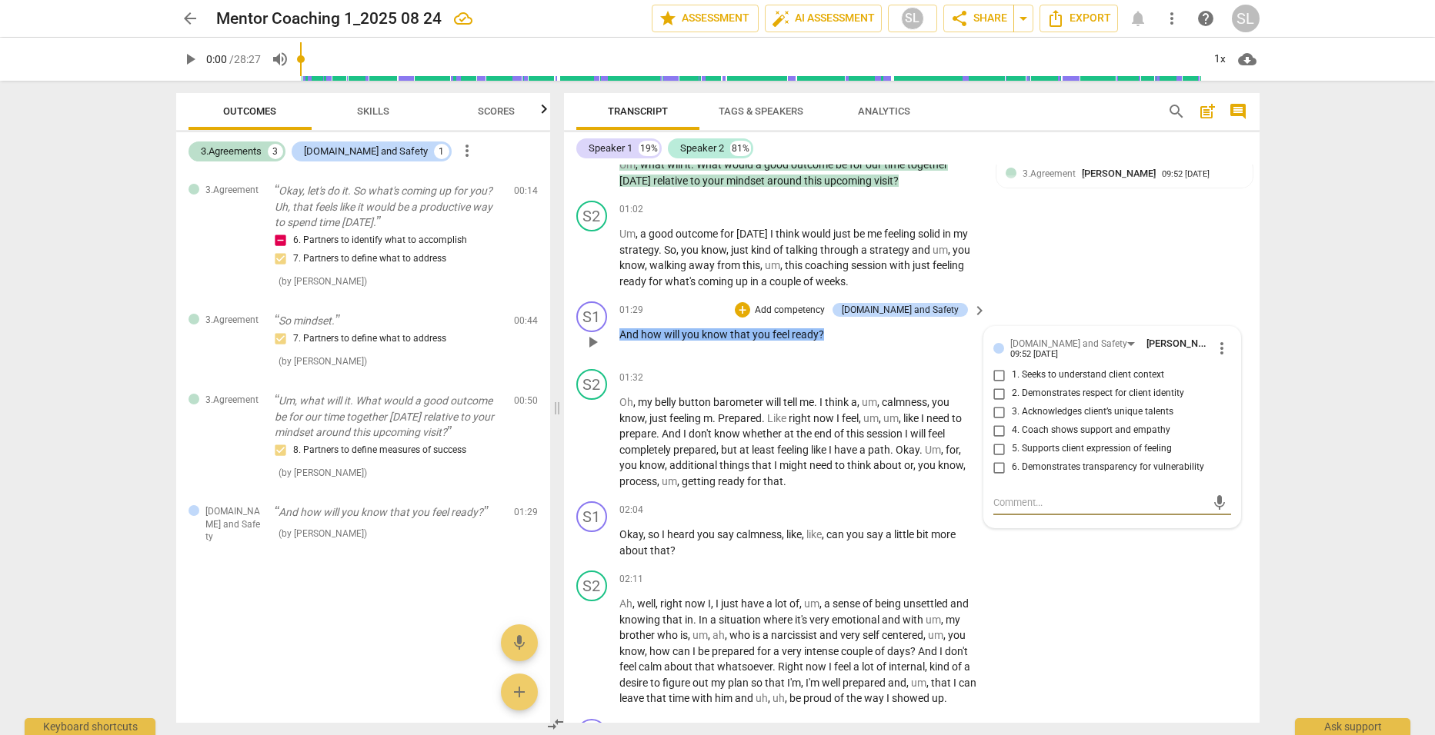
click at [995, 377] on input "1. Seeks to understand client context" at bounding box center [999, 375] width 25 height 18
checkbox input "true"
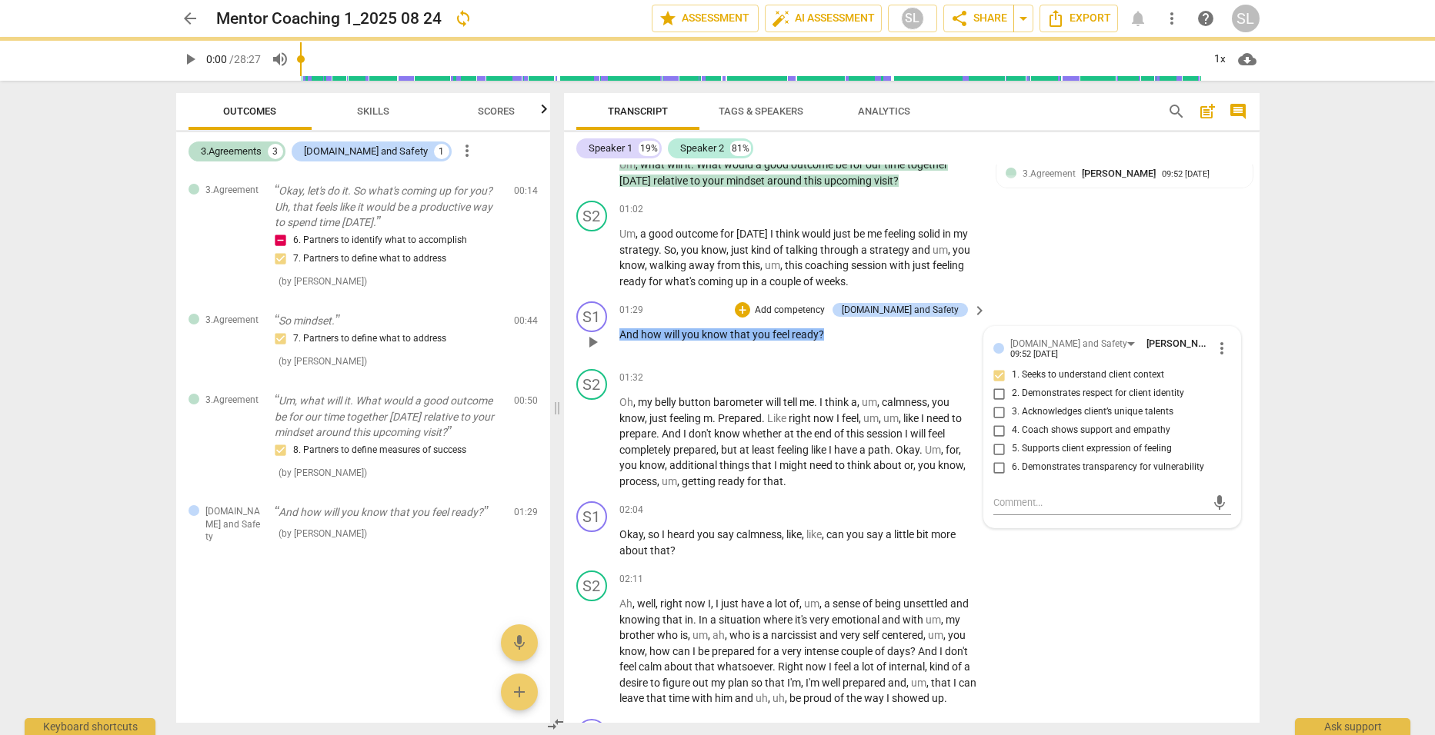
click at [868, 333] on p "And how will you know that you feel ready ?" at bounding box center [799, 335] width 360 height 16
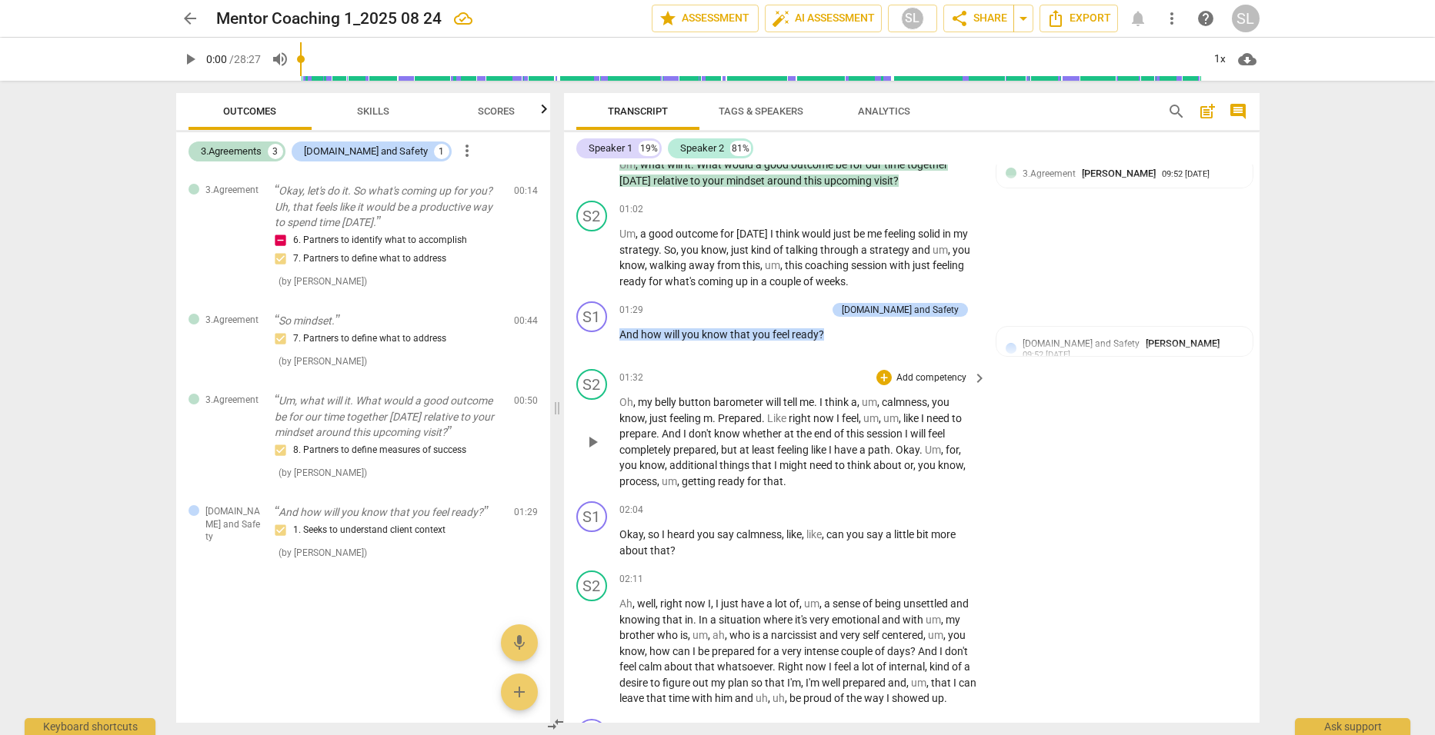
click at [706, 416] on span "m" at bounding box center [707, 418] width 9 height 12
click at [865, 418] on span "," at bounding box center [865, 418] width 5 height 12
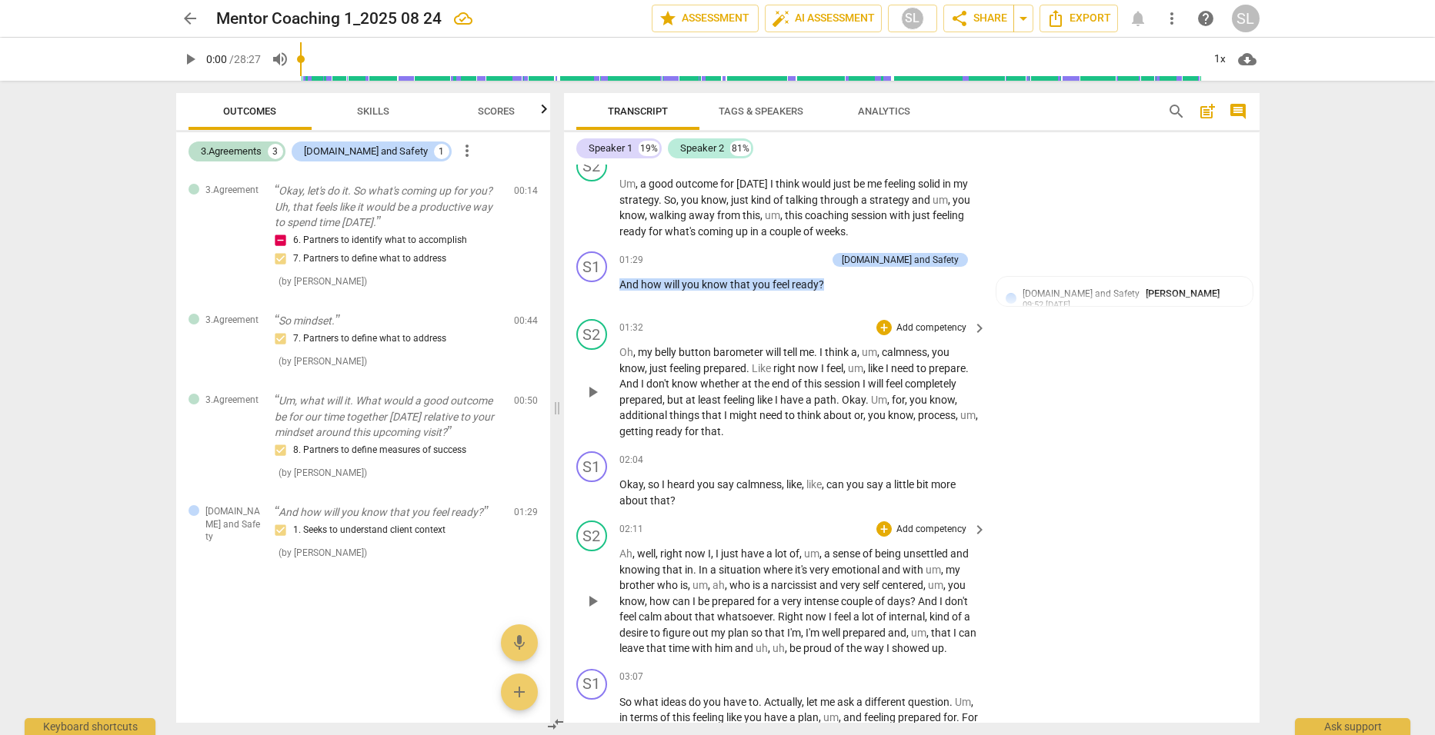
scroll to position [694, 0]
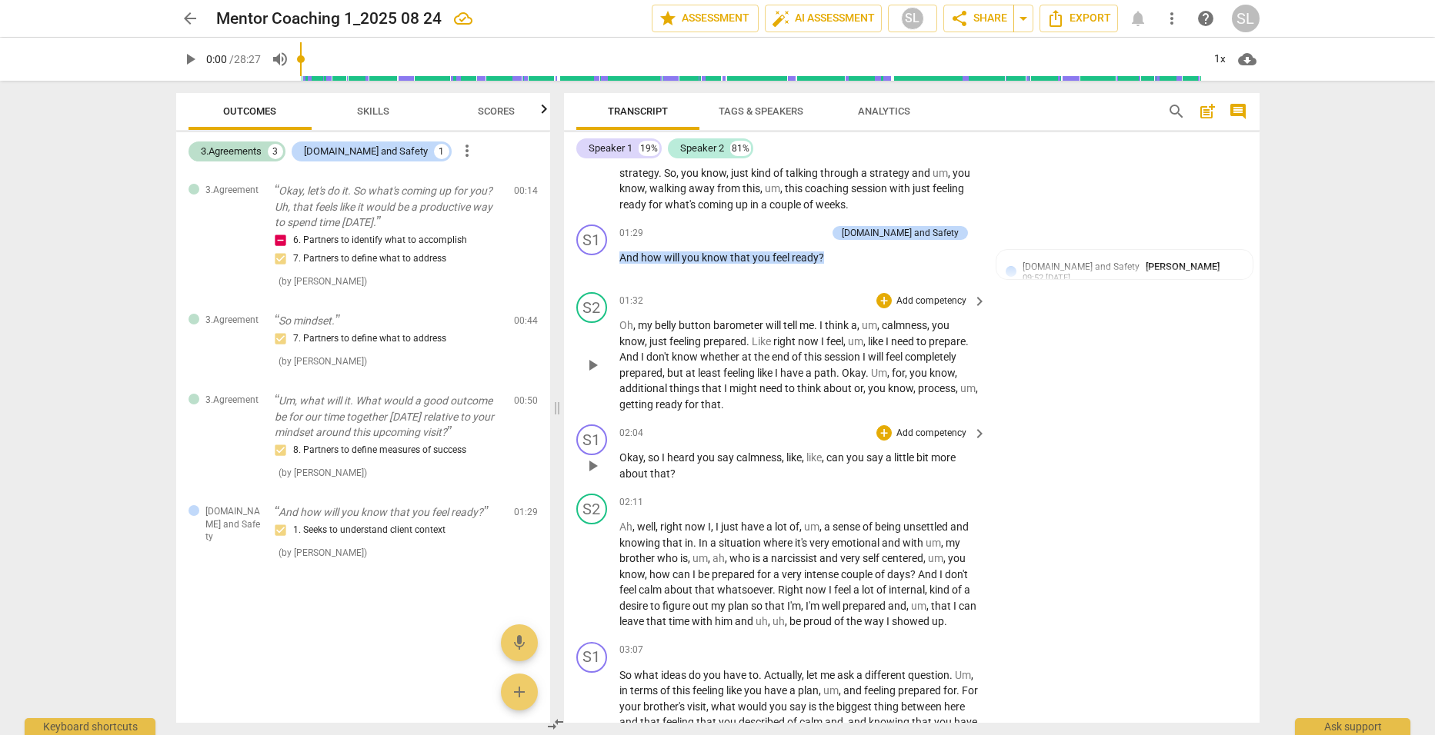
click at [809, 454] on span "like" at bounding box center [813, 458] width 15 height 12
click at [933, 427] on p "Add competency" at bounding box center [931, 434] width 73 height 14
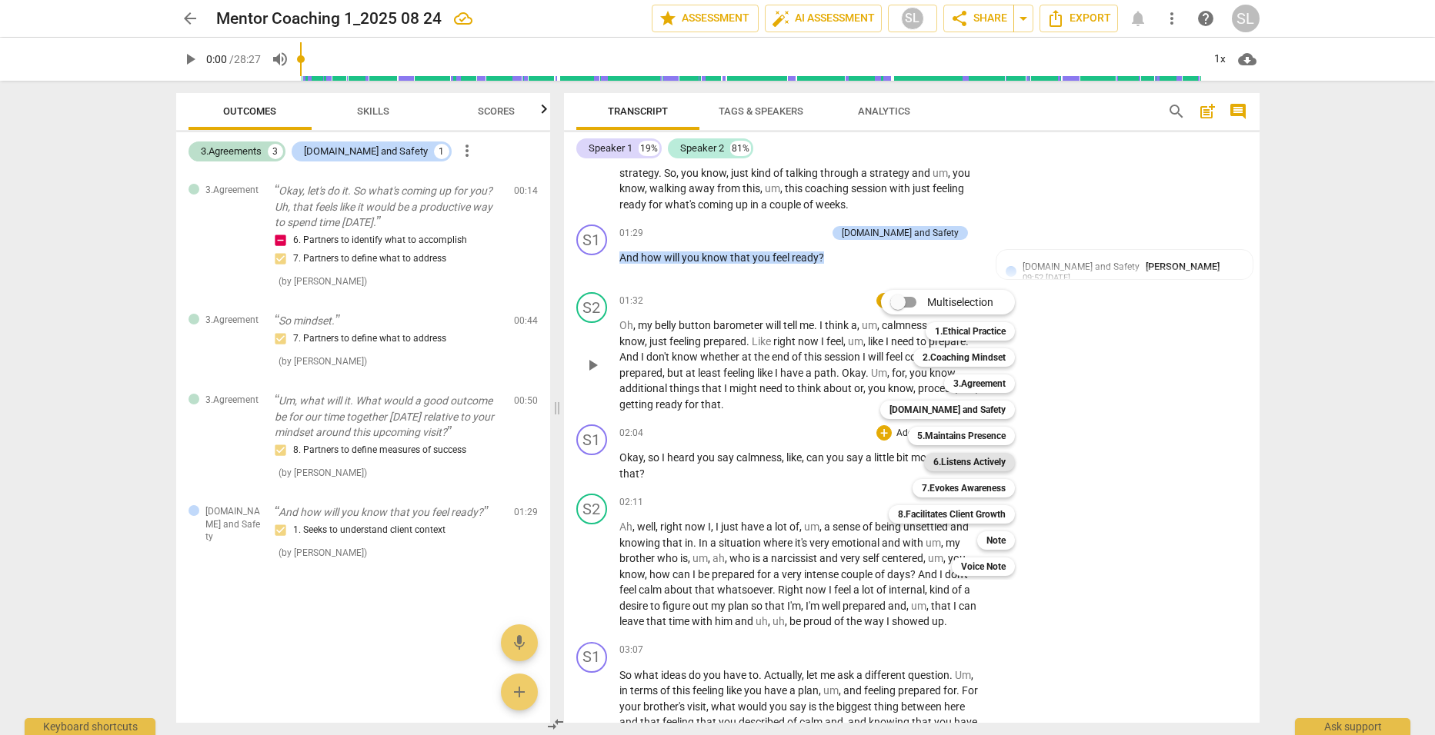
click at [948, 462] on b "6.Listens Actively" at bounding box center [969, 462] width 72 height 18
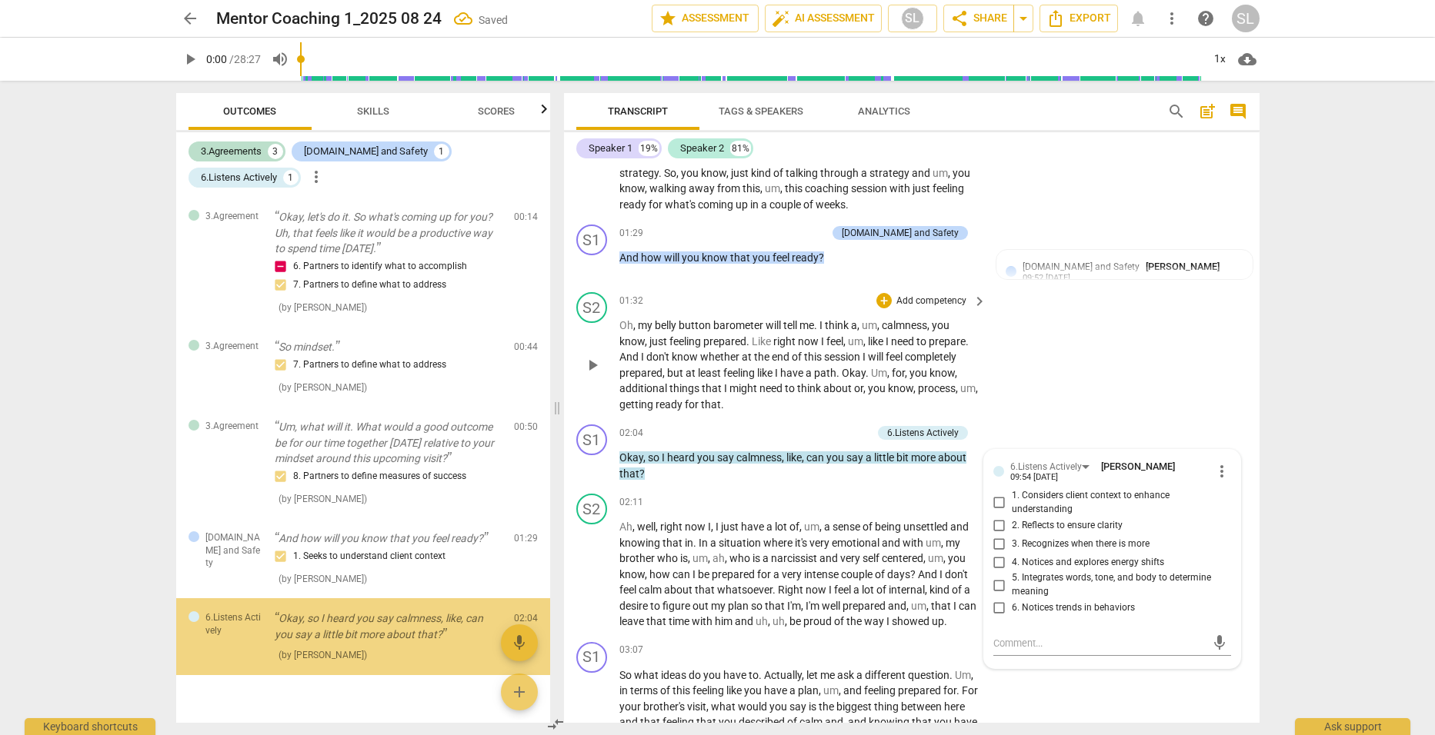
scroll to position [28, 0]
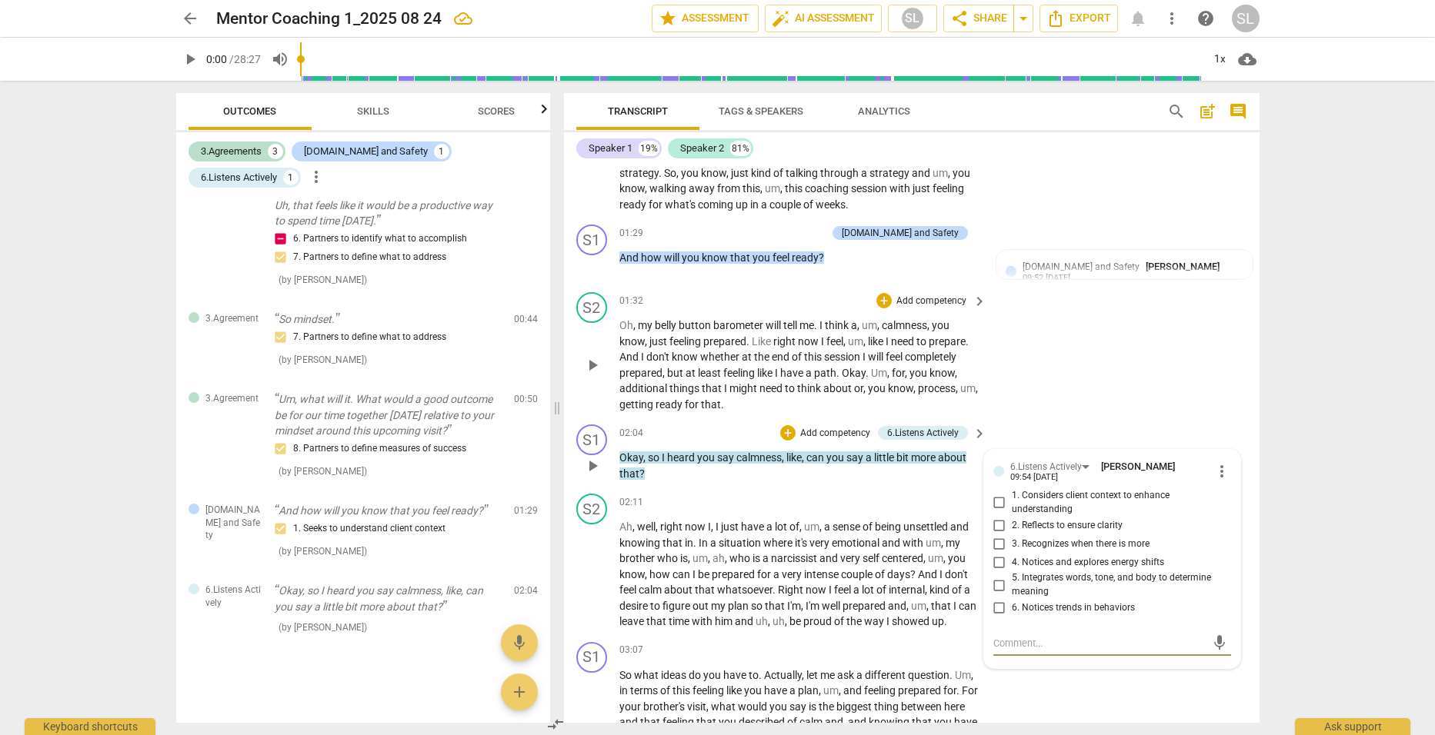
click at [994, 524] on input "2. Reflects to ensure clarity" at bounding box center [999, 525] width 25 height 18
checkbox input "true"
click at [1006, 431] on div "S1 play_arrow pause 02:04 + Add competency 6.Listens Actively keyboard_arrow_ri…" at bounding box center [911, 452] width 695 height 69
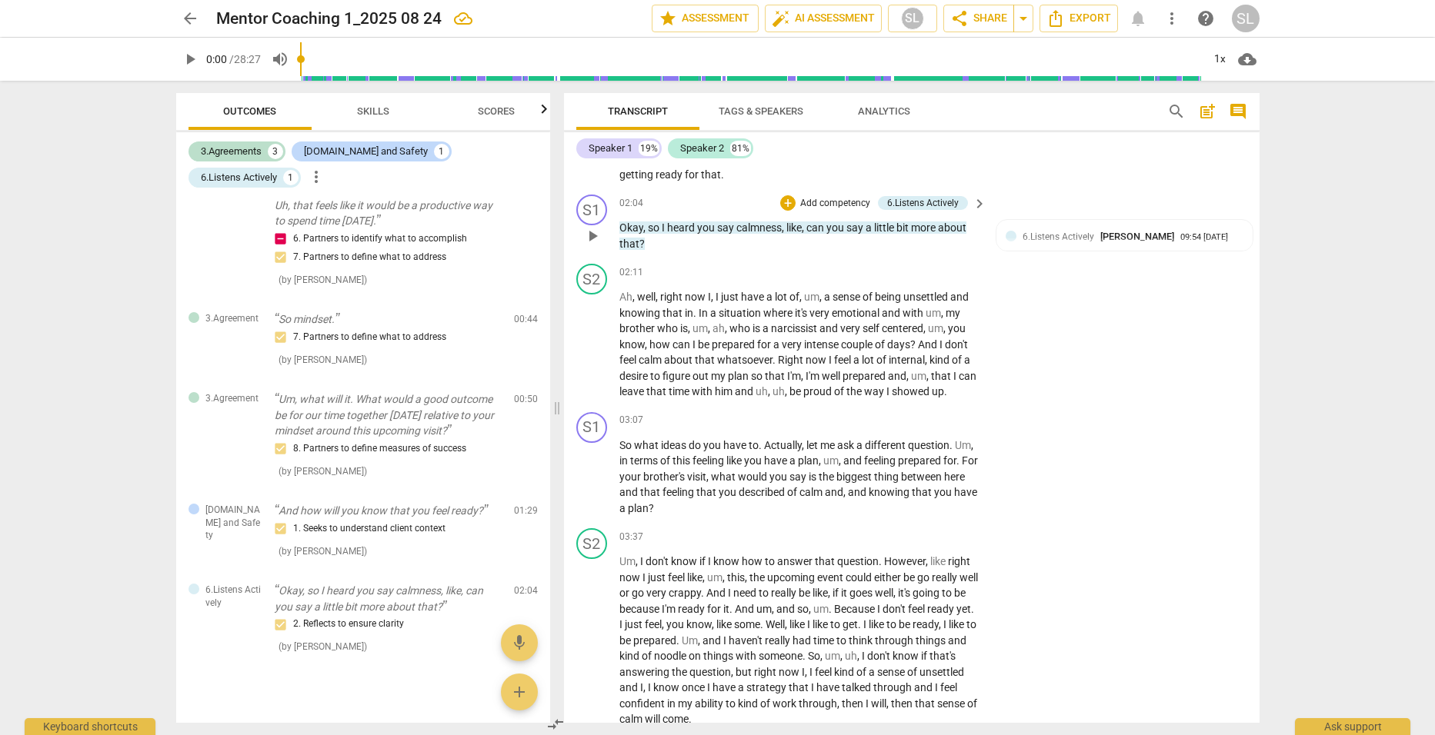
scroll to position [925, 0]
